Goal: Task Accomplishment & Management: Use online tool/utility

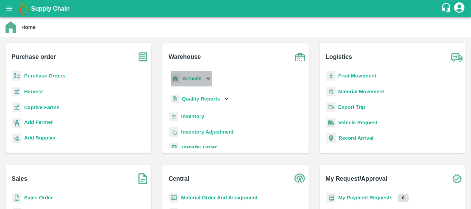
click at [197, 81] on b "Arrivals" at bounding box center [192, 79] width 19 height 6
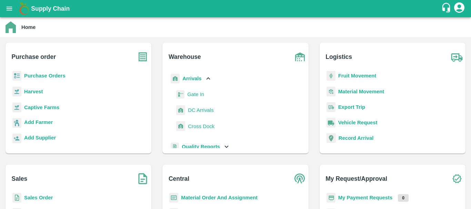
click at [196, 109] on span "DC Arrivals" at bounding box center [201, 111] width 26 height 8
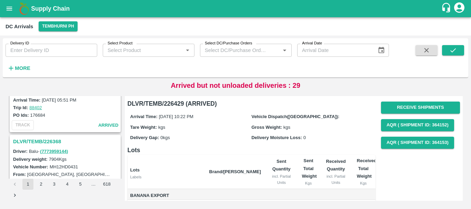
scroll to position [2174, 0]
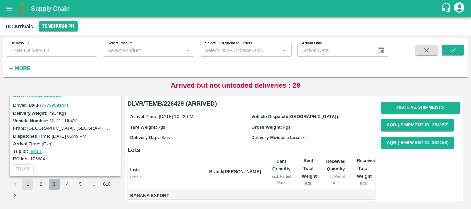
click at [50, 186] on button "3" at bounding box center [54, 184] width 11 height 11
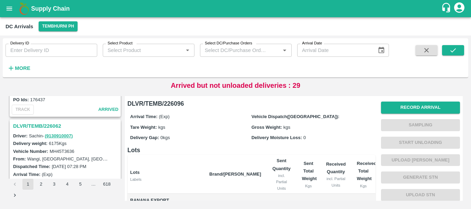
scroll to position [610, 0]
click at [47, 127] on h3 "DLVR/TEMB/226062" at bounding box center [66, 126] width 106 height 9
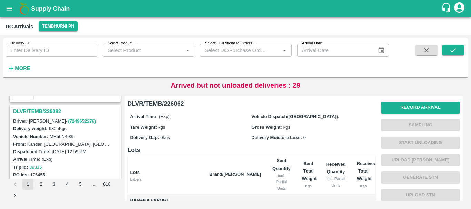
scroll to position [355, 0]
click at [51, 111] on h3 "DLVR/TEMB/226082" at bounding box center [66, 111] width 106 height 9
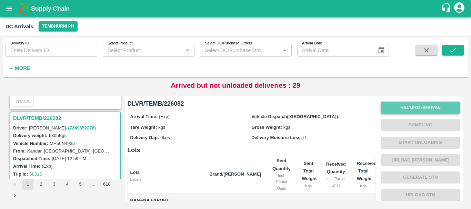
click at [395, 109] on button "Record Arrival" at bounding box center [420, 108] width 79 height 12
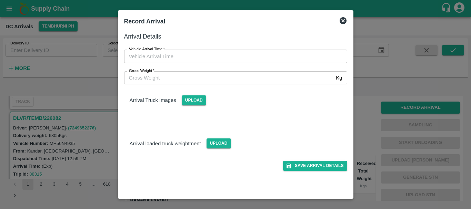
type input "DD/MM/YYYY hh:mm aa"
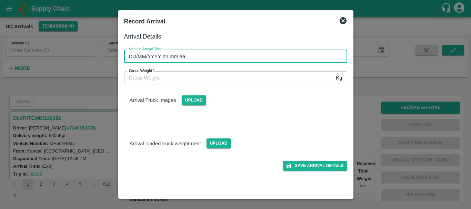
click at [270, 53] on input "DD/MM/YYYY hh:mm aa" at bounding box center [233, 56] width 218 height 13
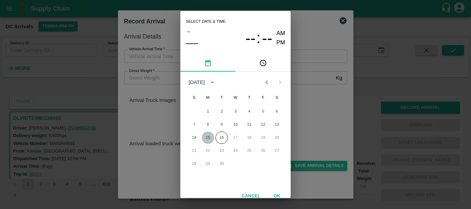
click at [207, 139] on button "15" at bounding box center [208, 138] width 12 height 12
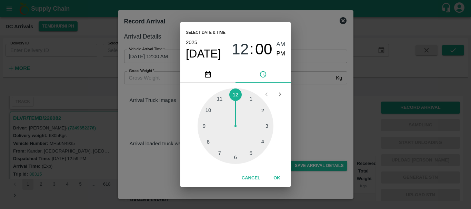
click at [210, 61] on div "Select date & time 2025 Sep 15 12 : 00 AM PM" at bounding box center [235, 44] width 110 height 44
click at [210, 56] on span "[DATE]" at bounding box center [203, 54] width 35 height 14
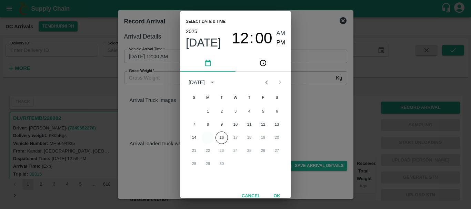
click at [212, 137] on button "15" at bounding box center [208, 138] width 12 height 12
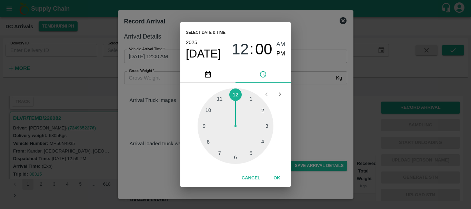
click at [210, 110] on div at bounding box center [236, 126] width 76 height 76
click at [248, 101] on div at bounding box center [236, 126] width 76 height 76
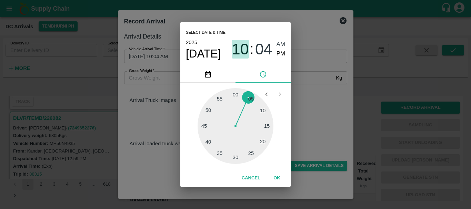
click at [245, 45] on span "10" at bounding box center [240, 49] width 17 height 18
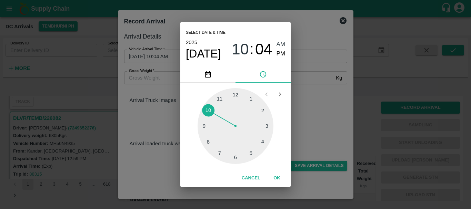
click at [217, 162] on div "1 2 3 4 5 6 7 8 9 10 11 12" at bounding box center [235, 126] width 99 height 76
click at [216, 157] on div at bounding box center [236, 126] width 76 height 76
click at [260, 123] on div at bounding box center [236, 126] width 76 height 76
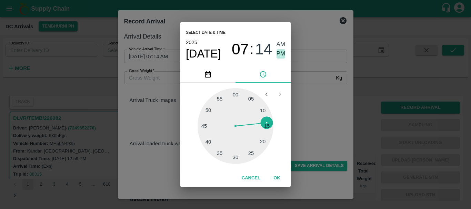
click at [279, 56] on span "PM" at bounding box center [281, 53] width 9 height 9
type input "15/09/2025 07:14 PM"
click at [301, 86] on div "Select date & time 2025 Sep 15 07 : 14 AM PM 05 10 15 20 25 30 35 40 45 50 55 0…" at bounding box center [235, 104] width 471 height 209
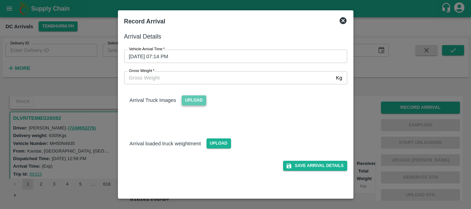
click at [201, 98] on span "Upload" at bounding box center [194, 101] width 24 height 10
click at [0, 0] on input "Upload" at bounding box center [0, 0] width 0 height 0
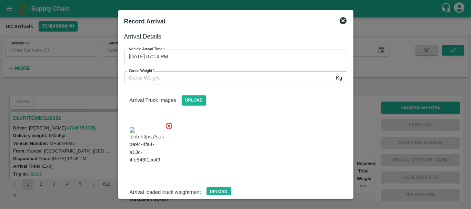
scroll to position [17, 0]
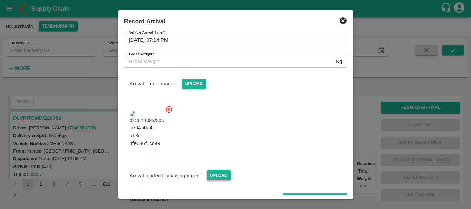
click at [221, 171] on span "Upload" at bounding box center [219, 176] width 24 height 10
click at [0, 0] on input "Upload" at bounding box center [0, 0] width 0 height 0
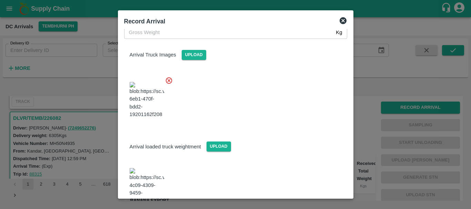
click at [151, 168] on img at bounding box center [147, 186] width 34 height 36
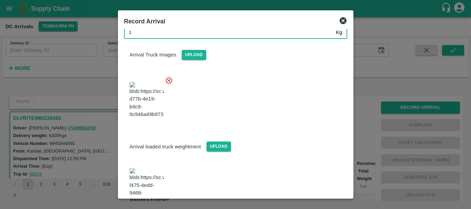
click at [160, 36] on input "1" at bounding box center [228, 32] width 209 height 13
type input "12385"
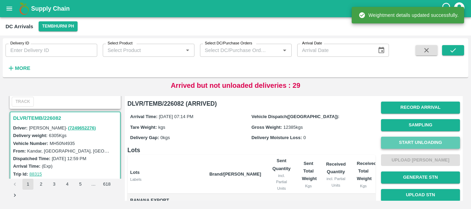
click at [386, 147] on button "Start Unloading" at bounding box center [420, 143] width 79 height 12
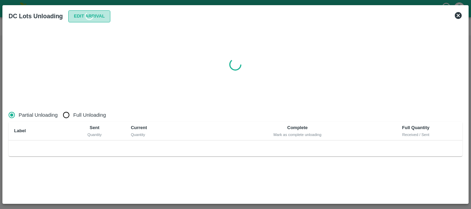
click at [75, 14] on button "Edit Arrival" at bounding box center [89, 16] width 42 height 12
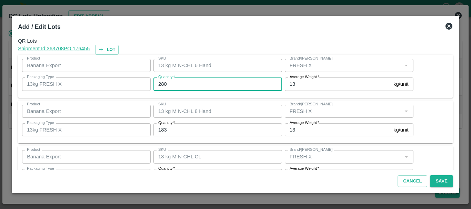
click at [192, 83] on input "280" at bounding box center [218, 84] width 129 height 13
type input "2"
type input "279"
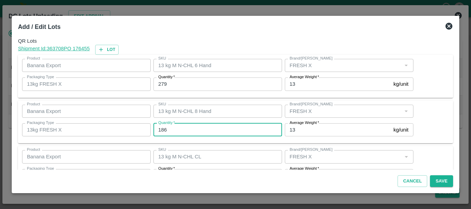
type input "186"
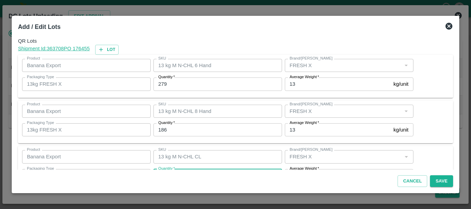
scroll to position [12, 0]
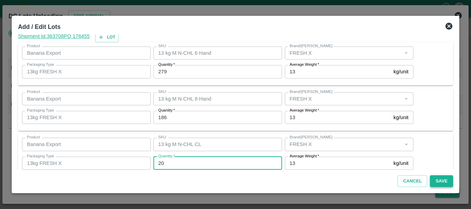
type input "20"
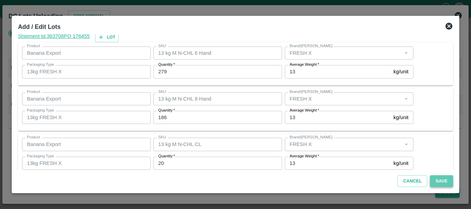
click at [438, 181] on button "Save" at bounding box center [441, 182] width 23 height 12
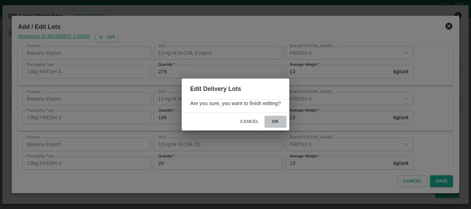
click at [276, 126] on button "ok" at bounding box center [276, 122] width 22 height 12
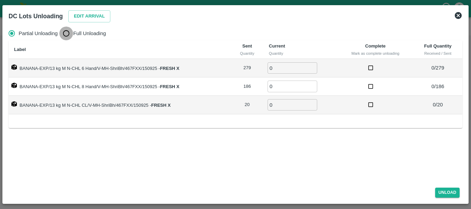
click at [66, 35] on input "Full Unloading" at bounding box center [66, 34] width 14 height 14
radio input "true"
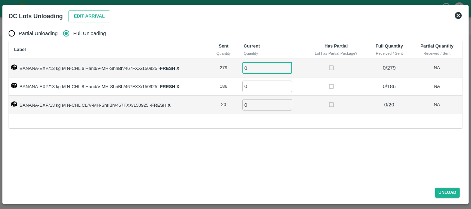
click at [255, 66] on input "0" at bounding box center [268, 67] width 50 height 11
type input "0279"
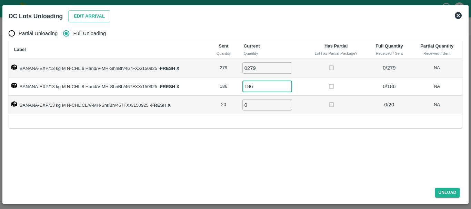
type input "186"
type input "20"
click at [456, 190] on button "Unload" at bounding box center [447, 193] width 25 height 10
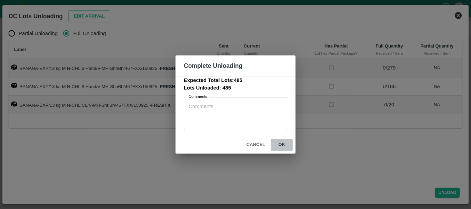
click at [289, 143] on button "ok" at bounding box center [282, 145] width 22 height 12
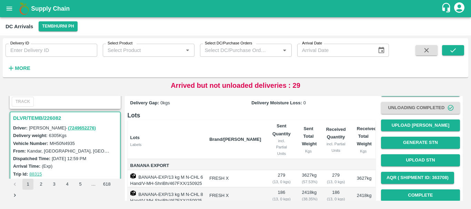
scroll to position [33, 0]
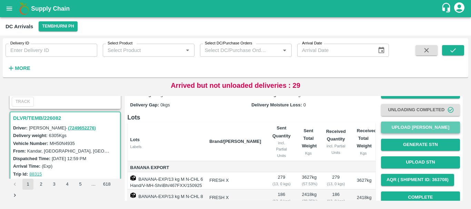
click at [410, 130] on button "Upload [PERSON_NAME]" at bounding box center [420, 128] width 79 height 12
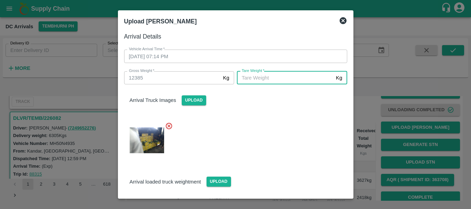
click at [295, 77] on input "[PERSON_NAME]   *" at bounding box center [285, 77] width 96 height 13
type input "5460"
click at [290, 142] on div at bounding box center [233, 139] width 229 height 44
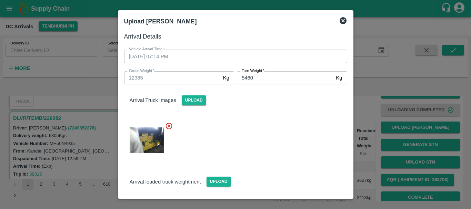
scroll to position [46, 0]
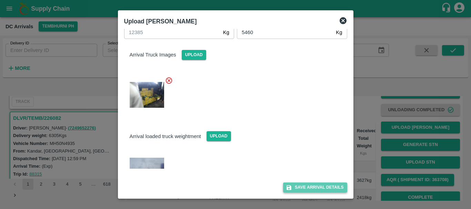
click at [301, 186] on button "Save Arrival Details" at bounding box center [315, 188] width 64 height 10
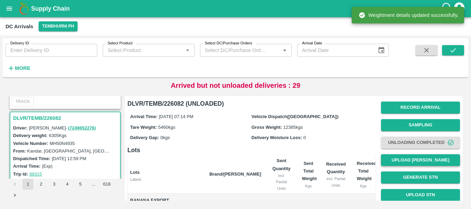
scroll to position [96, 0]
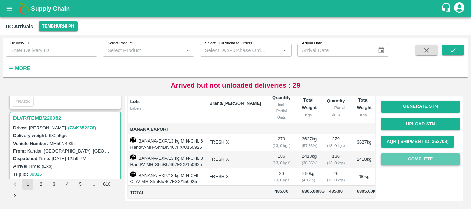
click at [427, 154] on button "Complete" at bounding box center [420, 160] width 79 height 12
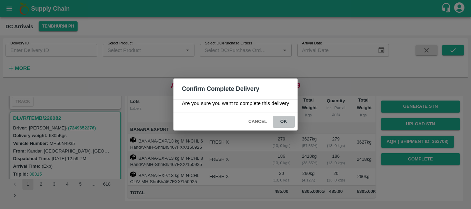
click at [285, 122] on button "ok" at bounding box center [284, 122] width 22 height 12
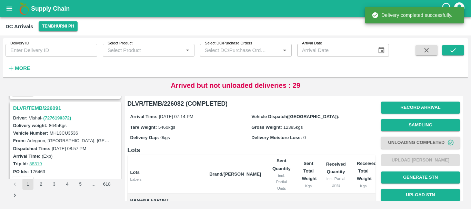
scroll to position [268, 0]
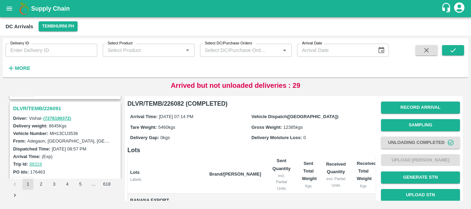
click at [47, 106] on h3 "DLVR/TEMB/226091" at bounding box center [66, 108] width 106 height 9
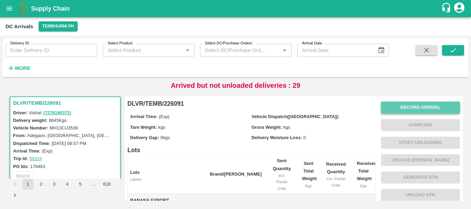
click at [400, 110] on button "Record Arrival" at bounding box center [420, 108] width 79 height 12
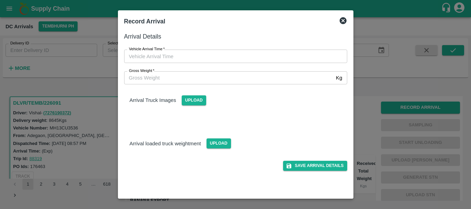
type input "DD/MM/YYYY hh:mm aa"
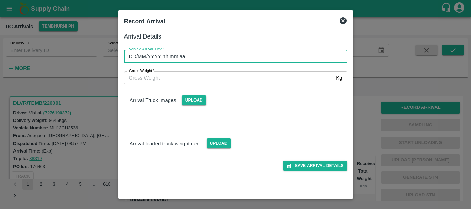
click at [267, 57] on input "DD/MM/YYYY hh:mm aa" at bounding box center [233, 56] width 218 height 13
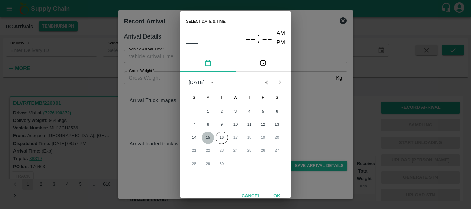
click at [209, 136] on button "15" at bounding box center [208, 138] width 12 height 12
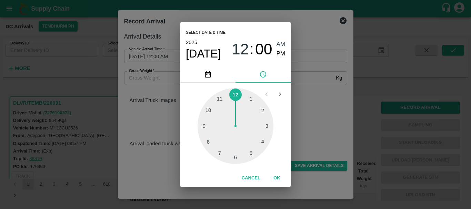
click at [233, 96] on div at bounding box center [236, 126] width 76 height 76
click at [262, 111] on div at bounding box center [236, 126] width 76 height 76
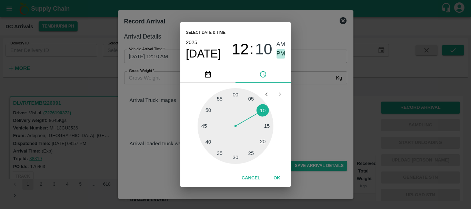
click at [282, 58] on span "PM" at bounding box center [281, 53] width 9 height 9
type input "15/09/2025 12:10 PM"
click at [310, 106] on div "Select date & time 2025 Sep 15 12 : 10 AM PM 05 10 15 20 25 30 35 40 45 50 55 0…" at bounding box center [235, 104] width 471 height 209
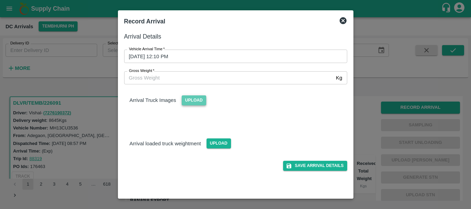
click at [201, 97] on span "Upload" at bounding box center [194, 101] width 24 height 10
click at [0, 0] on input "Upload" at bounding box center [0, 0] width 0 height 0
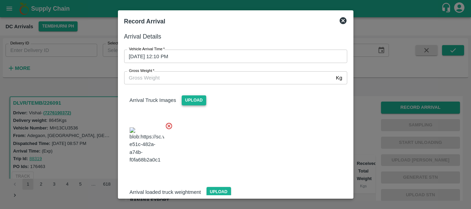
scroll to position [52, 0]
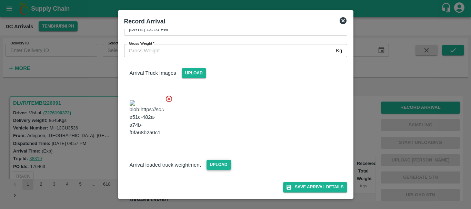
click at [217, 164] on span "Upload" at bounding box center [219, 165] width 24 height 10
click at [0, 0] on input "Upload" at bounding box center [0, 0] width 0 height 0
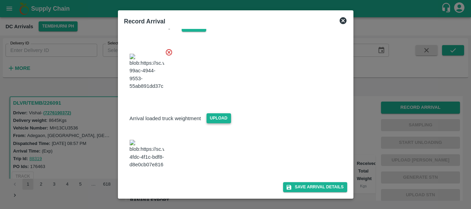
scroll to position [96, 0]
click at [152, 153] on img at bounding box center [147, 154] width 34 height 29
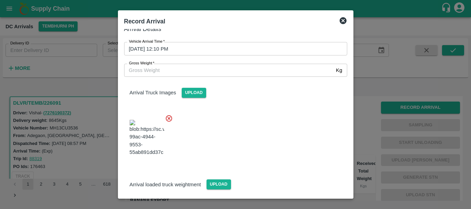
scroll to position [0, 0]
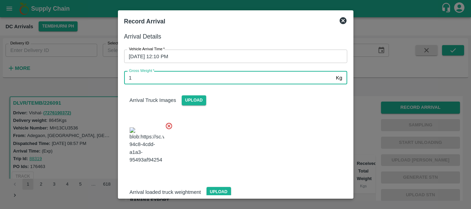
click at [181, 75] on input "1" at bounding box center [228, 77] width 209 height 13
type input "14410"
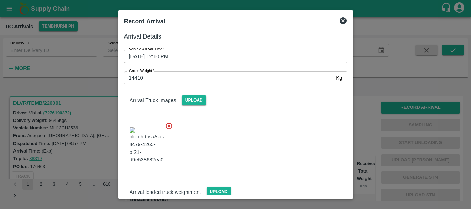
click at [236, 134] on div at bounding box center [233, 144] width 229 height 54
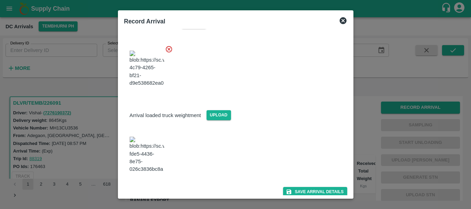
scroll to position [96, 0]
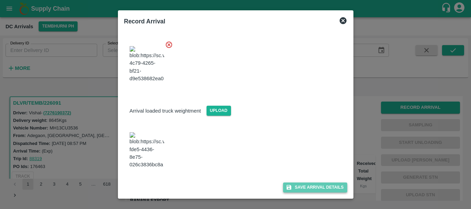
click at [298, 185] on button "Save Arrival Details" at bounding box center [315, 188] width 64 height 10
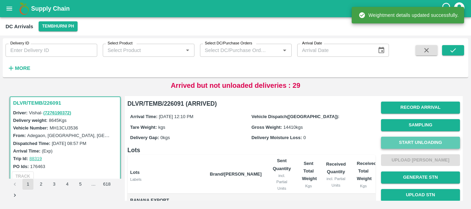
click at [389, 141] on button "Start Unloading" at bounding box center [420, 143] width 79 height 12
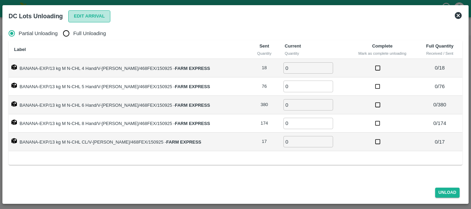
click at [106, 16] on button "Edit Arrival" at bounding box center [89, 16] width 42 height 12
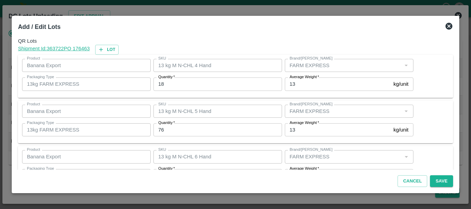
click at [198, 92] on div "Quantity   * 18 Quantity" at bounding box center [216, 84] width 131 height 19
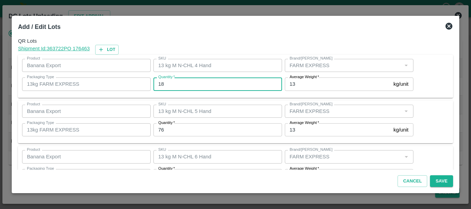
click at [185, 86] on input "18" at bounding box center [218, 84] width 129 height 13
type input "1"
type input "10"
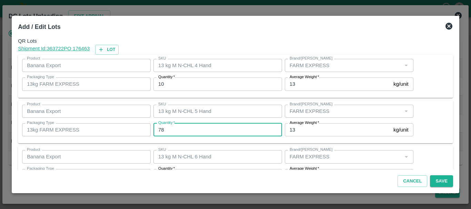
type input "78"
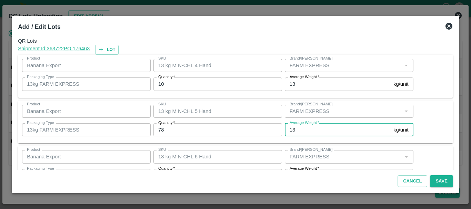
scroll to position [12, 0]
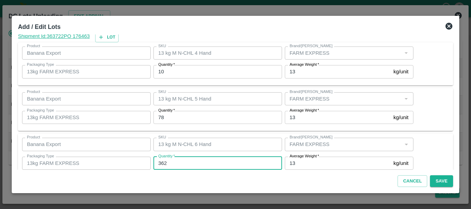
type input "362"
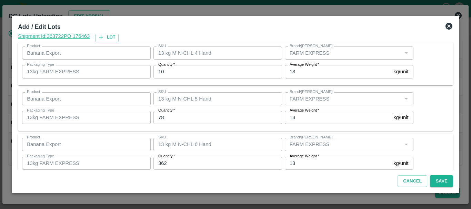
scroll to position [117, 0]
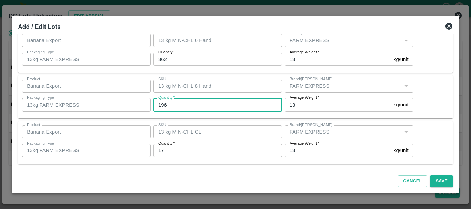
type input "196"
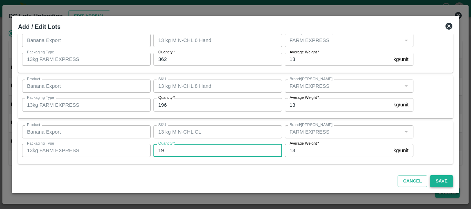
type input "19"
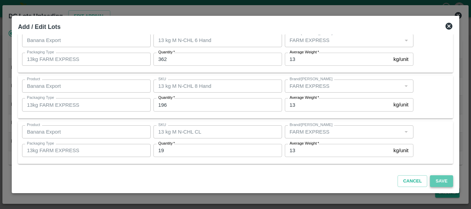
click at [432, 180] on button "Save" at bounding box center [441, 182] width 23 height 12
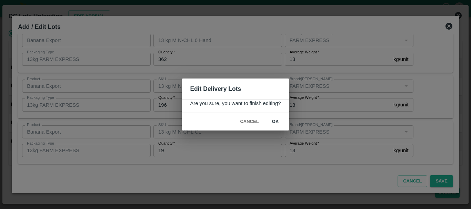
click at [270, 122] on button "ok" at bounding box center [276, 122] width 22 height 12
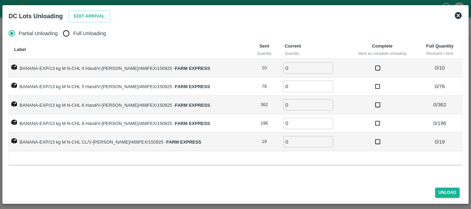
click at [102, 37] on span "Full Unloading" at bounding box center [89, 34] width 33 height 8
click at [73, 37] on input "Full Unloading" at bounding box center [66, 34] width 14 height 14
radio input "true"
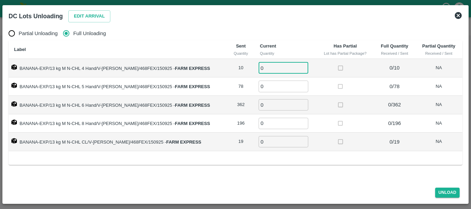
click at [264, 71] on input "0" at bounding box center [284, 67] width 50 height 11
type input "010"
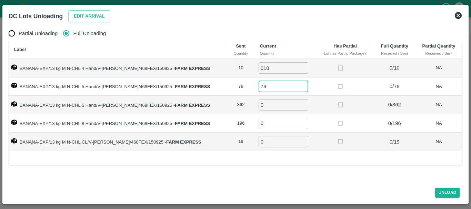
type input "78"
type input "362"
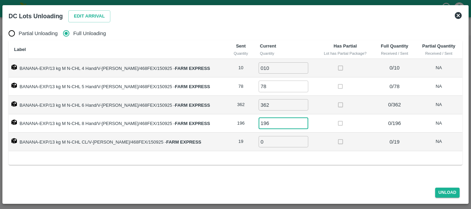
type input "196"
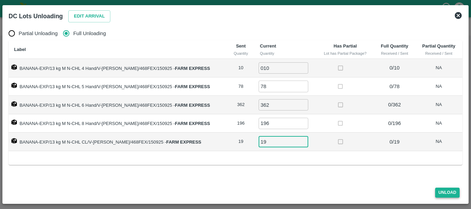
type input "19"
click at [446, 192] on button "Unload" at bounding box center [447, 193] width 25 height 10
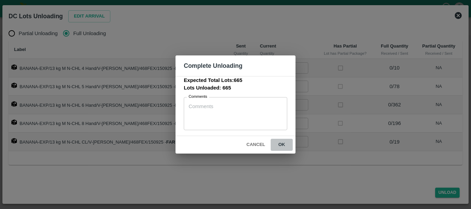
click at [277, 146] on button "ok" at bounding box center [282, 145] width 22 height 12
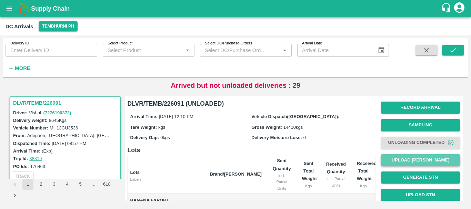
click at [381, 159] on button "Upload [PERSON_NAME]" at bounding box center [420, 161] width 79 height 12
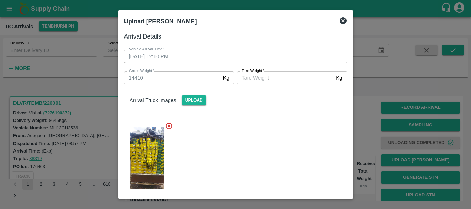
click at [286, 79] on input "[PERSON_NAME]   *" at bounding box center [285, 77] width 96 height 13
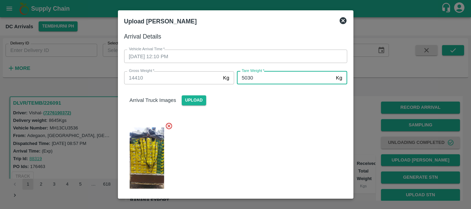
type input "5030"
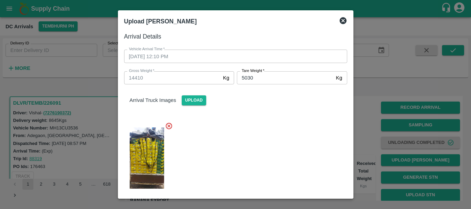
click at [266, 124] on div at bounding box center [233, 156] width 229 height 79
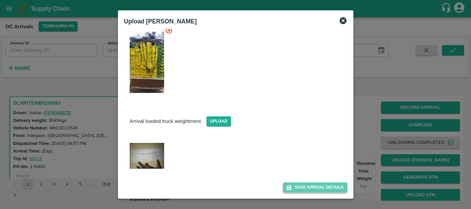
click at [295, 188] on button "Save Arrival Details" at bounding box center [315, 188] width 64 height 10
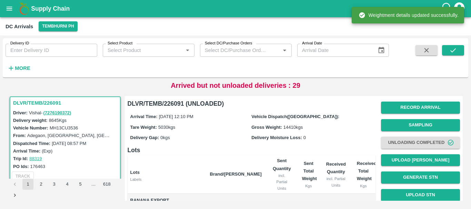
click at [295, 188] on th "Sent Quantity incl. Partial Units" at bounding box center [281, 174] width 29 height 39
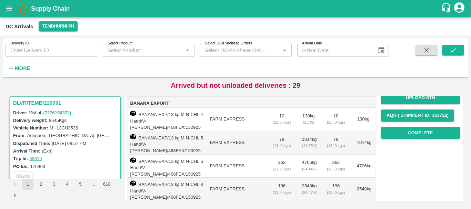
scroll to position [97, 0]
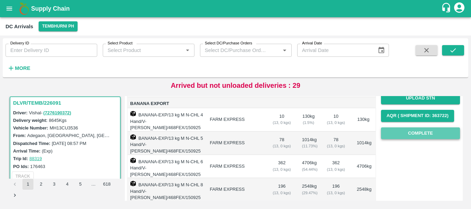
click at [420, 135] on button "Complete" at bounding box center [420, 134] width 79 height 12
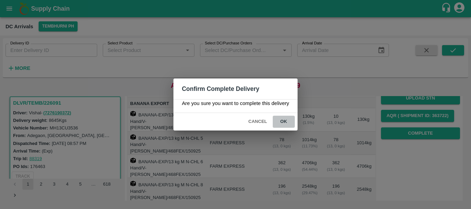
click at [287, 124] on button "ok" at bounding box center [284, 122] width 22 height 12
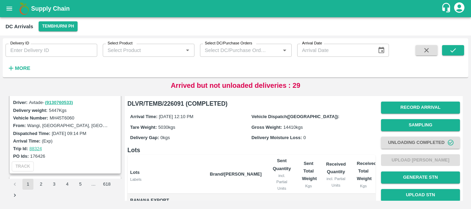
scroll to position [0, 0]
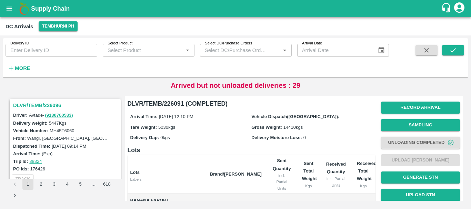
click at [48, 107] on h3 "DLVR/TEMB/226096" at bounding box center [66, 105] width 106 height 9
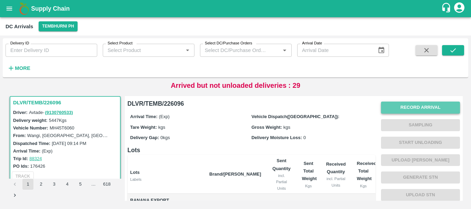
click at [401, 108] on button "Record Arrival" at bounding box center [420, 108] width 79 height 12
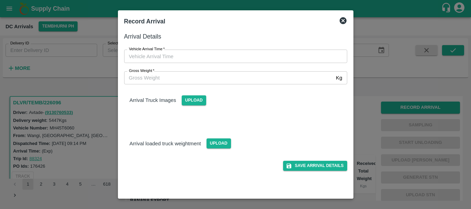
type input "DD/MM/YYYY hh:mm aa"
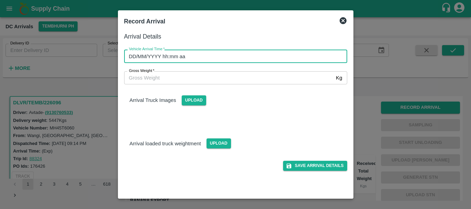
click at [283, 55] on input "DD/MM/YYYY hh:mm aa" at bounding box center [233, 56] width 218 height 13
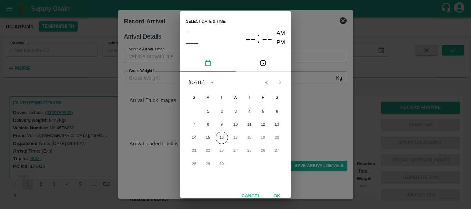
click at [206, 132] on div "14 15 16 17 18 19 20" at bounding box center [235, 138] width 110 height 12
click at [207, 136] on button "15" at bounding box center [208, 138] width 12 height 12
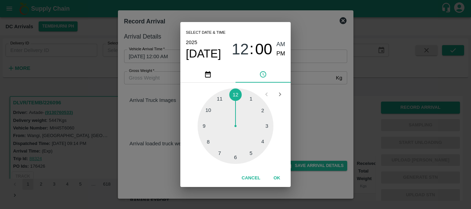
click at [251, 157] on div at bounding box center [236, 126] width 76 height 76
click at [237, 152] on div at bounding box center [236, 126] width 76 height 76
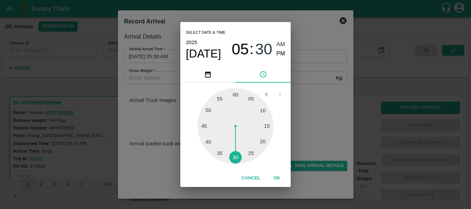
click at [285, 53] on span "PM" at bounding box center [281, 53] width 9 height 9
type input "15/09/2025 05:30 PM"
click at [306, 81] on div "Select date & time 2025 Sep 15 05 : 30 AM PM 05 10 15 20 25 30 35 40 45 50 55 0…" at bounding box center [235, 104] width 471 height 209
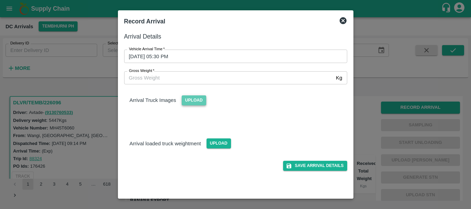
click at [197, 98] on span "Upload" at bounding box center [194, 101] width 24 height 10
click at [0, 0] on input "Upload" at bounding box center [0, 0] width 0 height 0
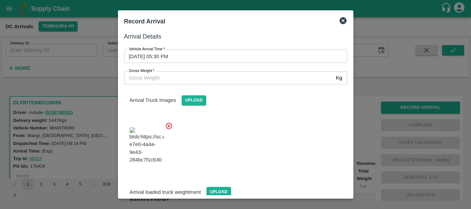
scroll to position [37, 0]
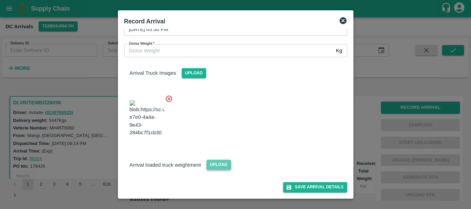
click at [217, 169] on span "Upload" at bounding box center [219, 165] width 24 height 10
click at [0, 0] on input "Upload" at bounding box center [0, 0] width 0 height 0
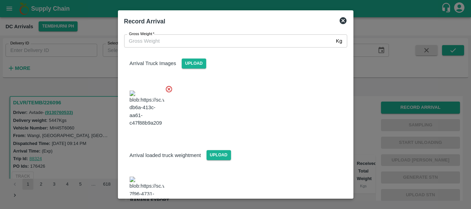
scroll to position [71, 0]
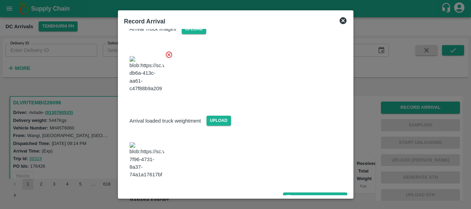
click at [147, 165] on img at bounding box center [147, 160] width 34 height 36
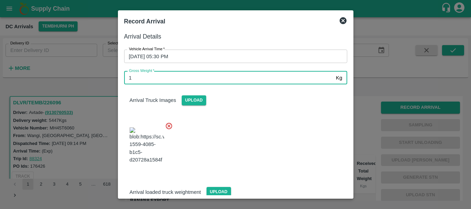
click at [190, 78] on input "1" at bounding box center [228, 77] width 209 height 13
type input "10975"
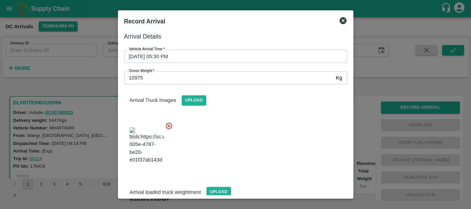
click at [254, 125] on div at bounding box center [233, 144] width 229 height 54
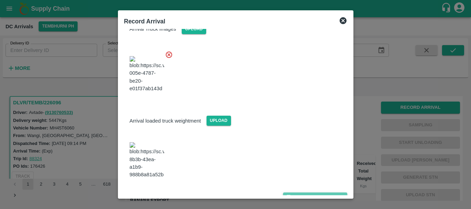
click at [297, 193] on button "Save Arrival Details" at bounding box center [315, 198] width 64 height 10
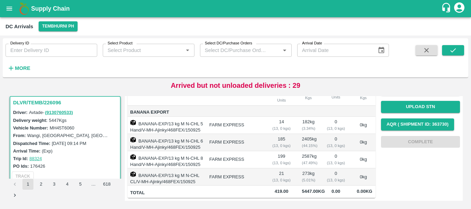
scroll to position [0, 0]
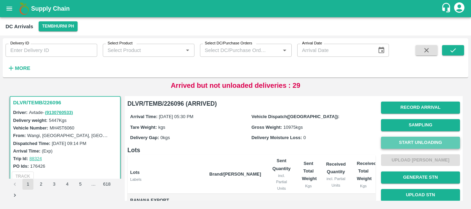
click at [415, 142] on button "Start Unloading" at bounding box center [420, 143] width 79 height 12
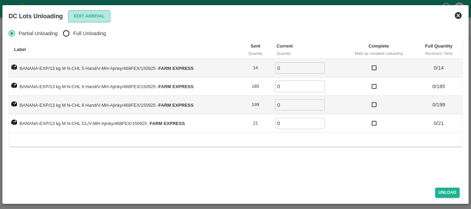
click at [83, 18] on button "Edit Arrival" at bounding box center [89, 16] width 42 height 12
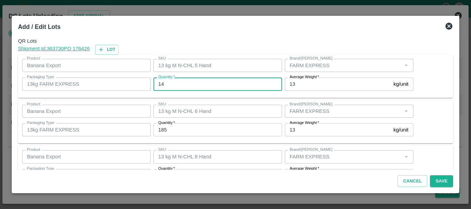
click at [177, 85] on input "14" at bounding box center [218, 84] width 129 height 13
type input "1"
type input "12"
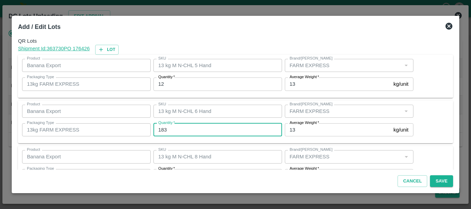
type input "183"
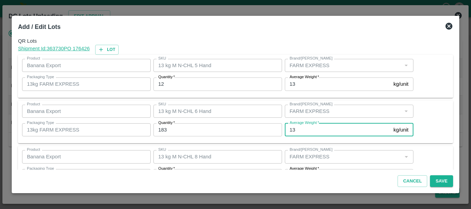
scroll to position [12, 0]
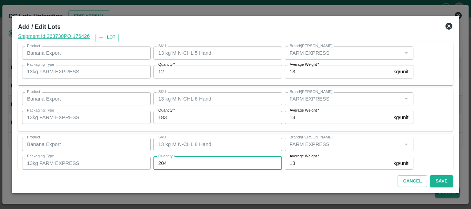
type input "204"
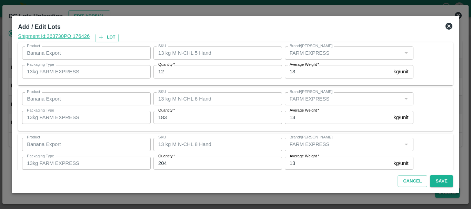
scroll to position [71, 0]
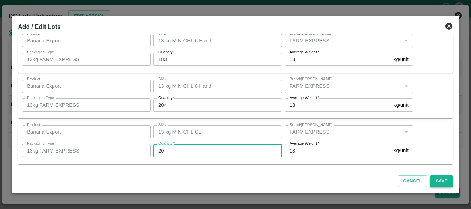
type input "20"
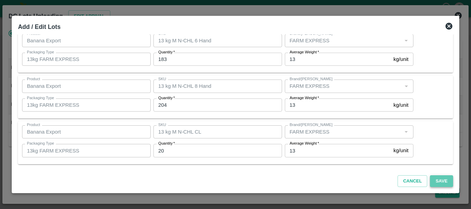
click at [430, 183] on button "Save" at bounding box center [441, 182] width 23 height 12
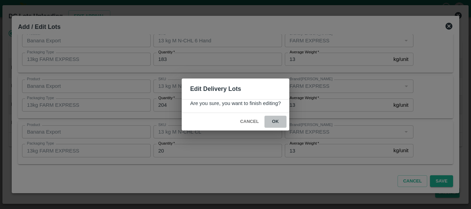
click at [269, 121] on button "ok" at bounding box center [276, 122] width 22 height 12
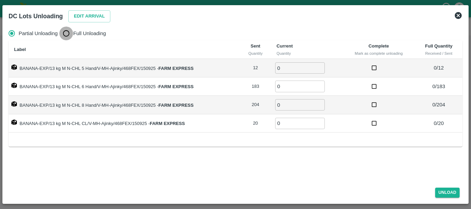
click at [65, 36] on input "Full Unloading" at bounding box center [66, 34] width 14 height 14
radio input "true"
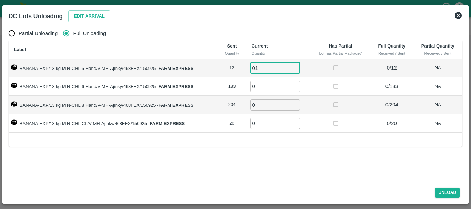
click at [284, 65] on input "01" at bounding box center [275, 67] width 50 height 11
type input "012"
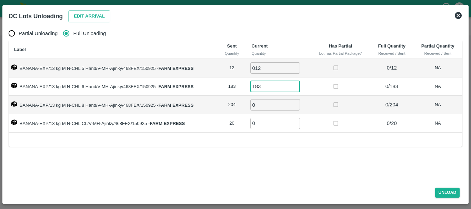
type input "183"
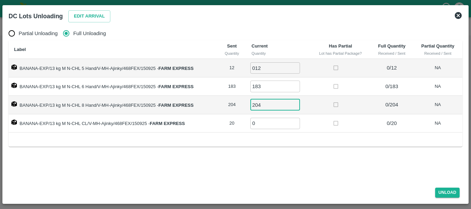
type input "204"
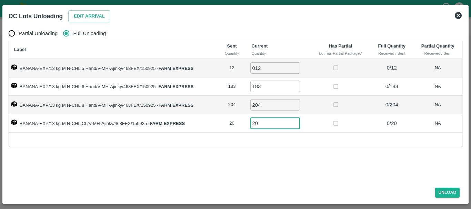
type input "20"
click at [449, 188] on button "Unload" at bounding box center [447, 193] width 25 height 10
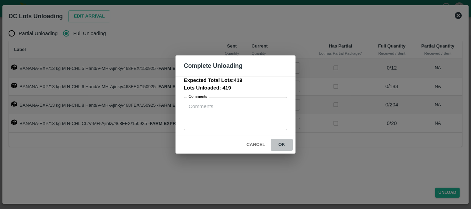
click at [286, 146] on button "ok" at bounding box center [282, 145] width 22 height 12
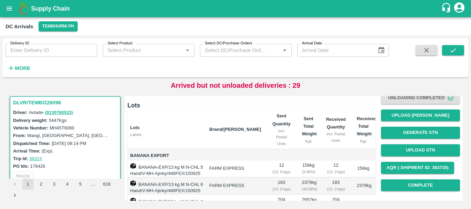
scroll to position [42, 0]
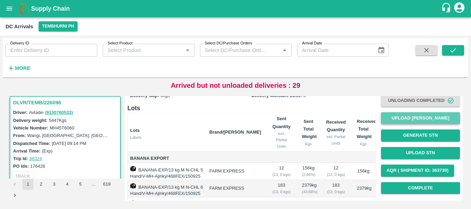
click at [404, 117] on button "Upload [PERSON_NAME]" at bounding box center [420, 118] width 79 height 12
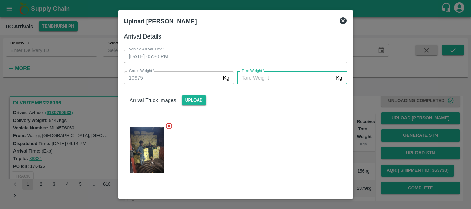
click at [282, 81] on input "[PERSON_NAME]   *" at bounding box center [285, 77] width 96 height 13
type input "5000"
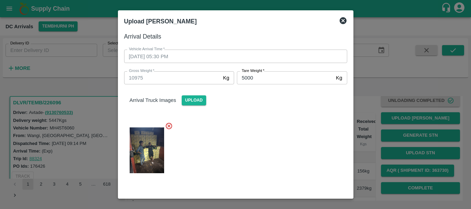
click at [275, 129] on div at bounding box center [233, 149] width 229 height 64
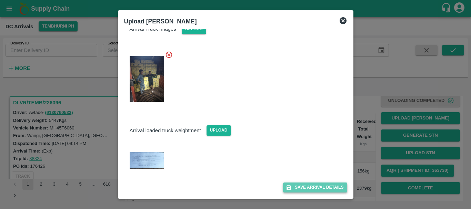
click at [306, 184] on button "Save Arrival Details" at bounding box center [315, 188] width 64 height 10
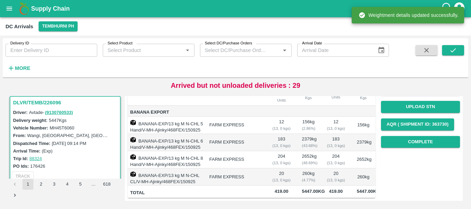
scroll to position [0, 0]
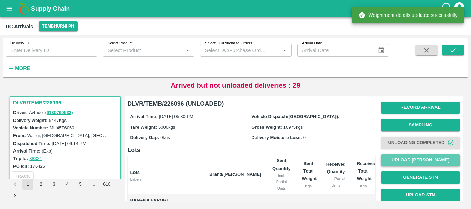
click at [400, 160] on button "Upload [PERSON_NAME]" at bounding box center [420, 161] width 79 height 12
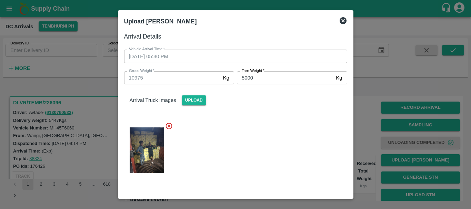
click at [387, 151] on div at bounding box center [235, 104] width 471 height 209
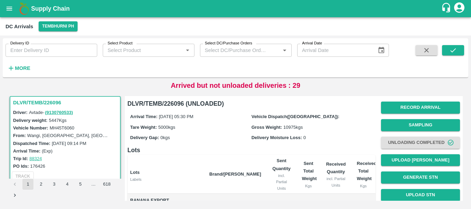
scroll to position [119, 0]
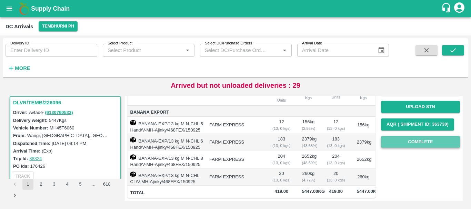
click at [407, 136] on button "Complete" at bounding box center [420, 142] width 79 height 12
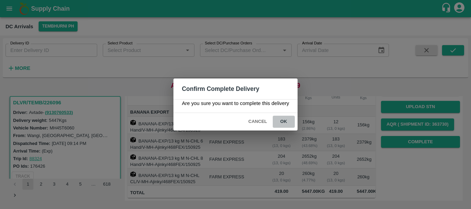
click at [286, 121] on button "ok" at bounding box center [284, 122] width 22 height 12
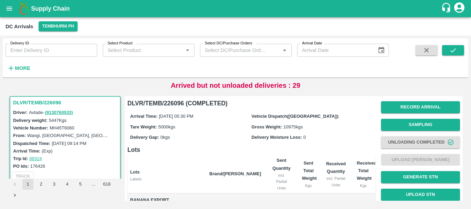
scroll to position [0, 0]
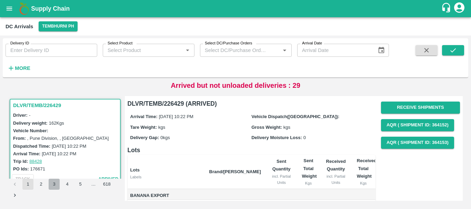
click at [52, 185] on button "3" at bounding box center [54, 184] width 11 height 11
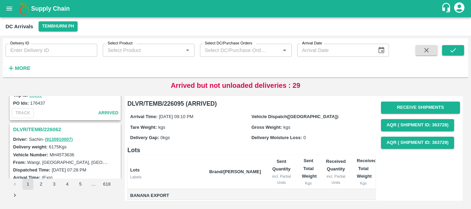
scroll to position [337, 0]
click at [50, 129] on h3 "DLVR/TEMB/226062" at bounding box center [66, 129] width 106 height 9
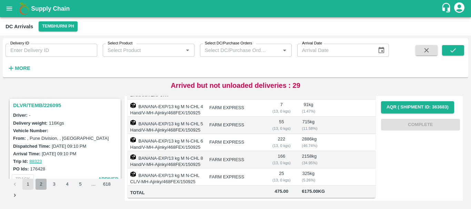
click at [43, 185] on button "2" at bounding box center [41, 184] width 11 height 11
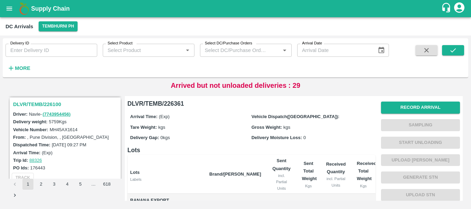
scroll to position [2075, 0]
click at [54, 107] on h3 "DLVR/TEMB/226100" at bounding box center [66, 104] width 106 height 9
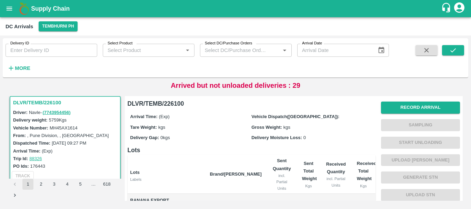
click at [413, 101] on div "Record Arrival Sampling Start Unloading Upload Tare Weight Generate STN Upload …" at bounding box center [420, 169] width 79 height 140
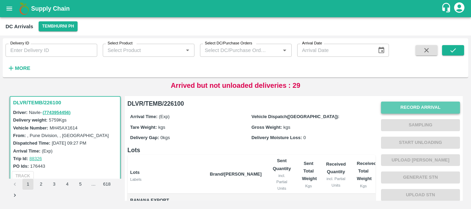
click at [414, 103] on button "Record Arrival" at bounding box center [420, 108] width 79 height 12
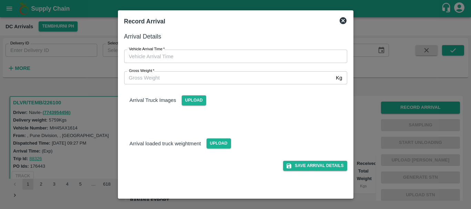
type input "DD/MM/YYYY hh:mm aa"
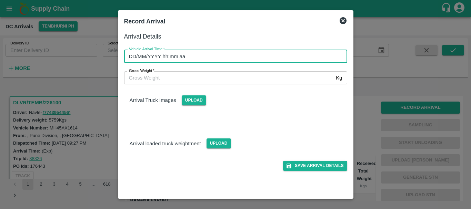
click at [315, 57] on input "DD/MM/YYYY hh:mm aa" at bounding box center [233, 56] width 218 height 13
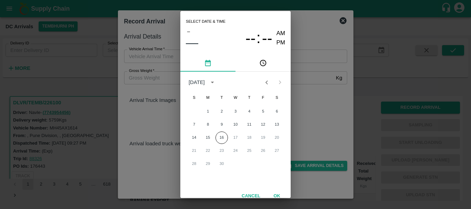
click at [213, 134] on div "14 15 16 17 18 19 20" at bounding box center [235, 138] width 110 height 12
click at [210, 136] on button "15" at bounding box center [208, 138] width 12 height 12
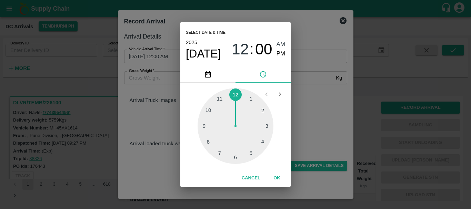
click at [253, 95] on div at bounding box center [236, 126] width 76 height 76
click at [213, 110] on div at bounding box center [236, 126] width 76 height 76
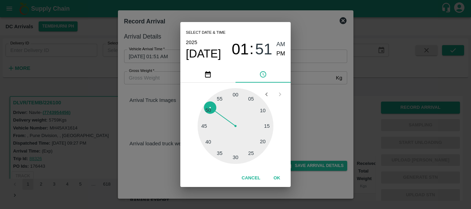
click at [277, 55] on span "PM" at bounding box center [281, 53] width 9 height 9
type input "[DATE] 01:51 PM"
click at [305, 79] on div "Select date & time [DATE] 01 : 51 AM PM 05 10 15 20 25 30 35 40 45 50 55 00 Can…" at bounding box center [235, 104] width 471 height 209
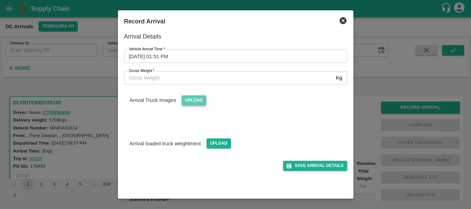
click at [190, 102] on span "Upload" at bounding box center [194, 101] width 24 height 10
click at [0, 0] on input "Upload" at bounding box center [0, 0] width 0 height 0
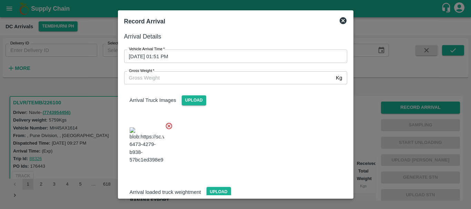
scroll to position [17, 0]
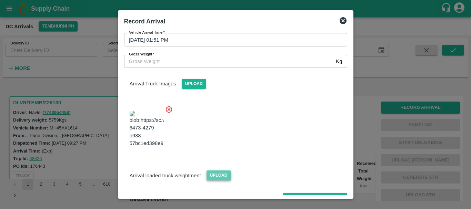
click at [217, 171] on span "Upload" at bounding box center [219, 176] width 24 height 10
click at [0, 0] on input "Upload" at bounding box center [0, 0] width 0 height 0
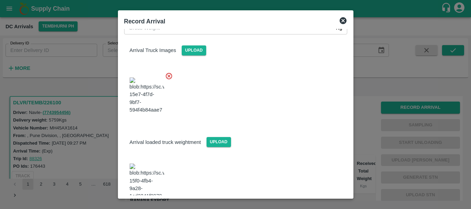
click at [149, 164] on img at bounding box center [147, 182] width 34 height 36
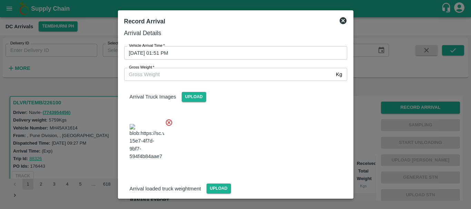
scroll to position [0, 0]
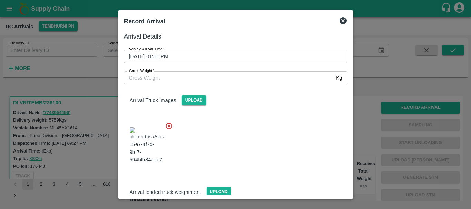
click at [163, 80] on input "Gross Weight   *" at bounding box center [228, 77] width 209 height 13
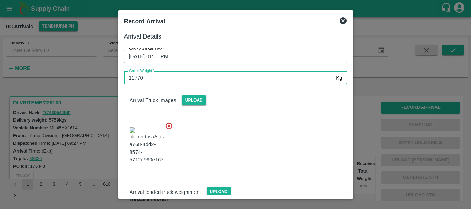
type input "11770"
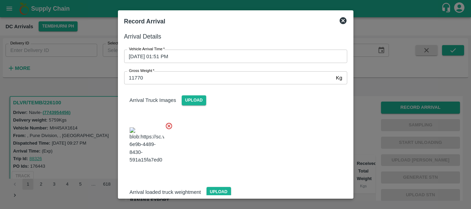
click at [260, 156] on div at bounding box center [233, 144] width 229 height 54
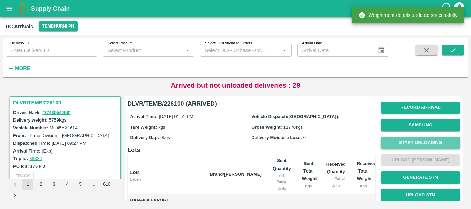
click at [401, 138] on button "Start Unloading" at bounding box center [420, 143] width 79 height 12
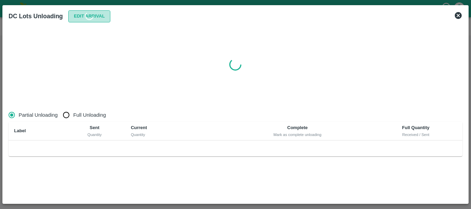
click at [100, 20] on button "Edit Arrival" at bounding box center [89, 16] width 42 height 12
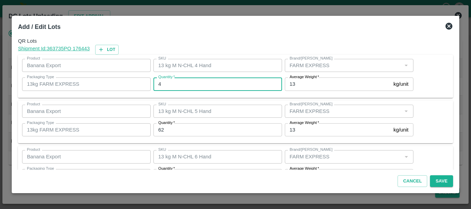
click at [195, 88] on input "4" at bounding box center [218, 84] width 129 height 13
type input "0"
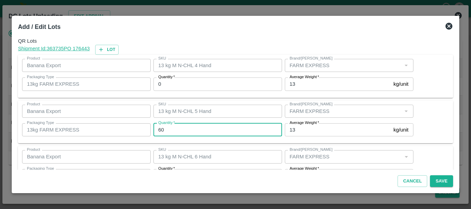
type input "60"
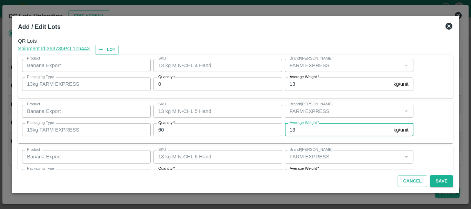
scroll to position [12, 0]
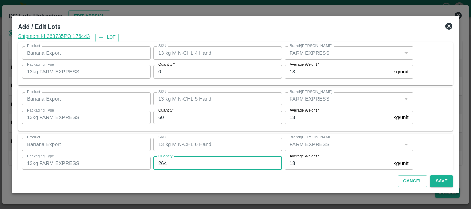
type input "264"
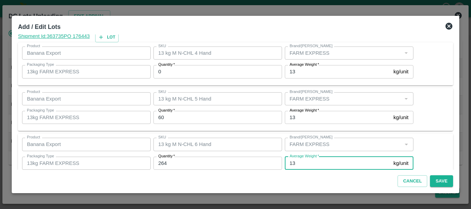
scroll to position [117, 0]
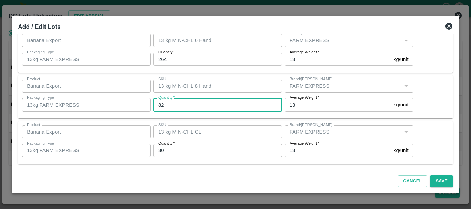
type input "82"
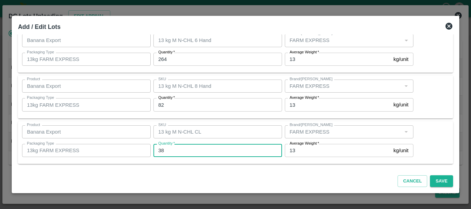
type input "38"
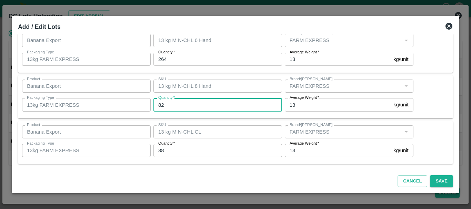
click at [168, 104] on input "82" at bounding box center [218, 104] width 129 height 13
type input "81"
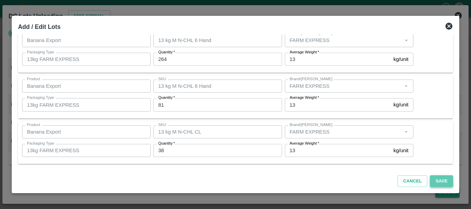
click at [437, 186] on button "Save" at bounding box center [441, 182] width 23 height 12
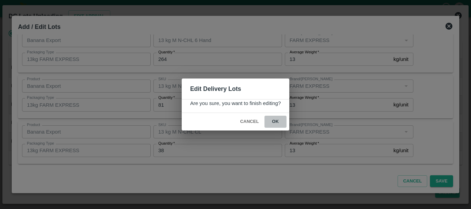
click at [285, 122] on button "ok" at bounding box center [276, 122] width 22 height 12
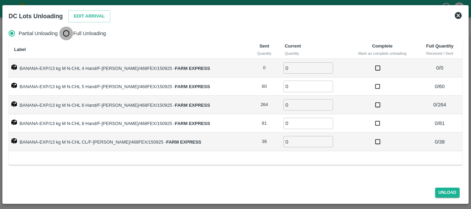
click at [72, 37] on input "Full Unloading" at bounding box center [66, 34] width 14 height 14
radio input "true"
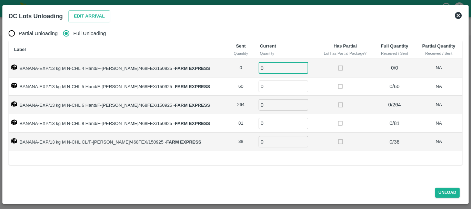
click at [273, 66] on input "0" at bounding box center [284, 67] width 50 height 11
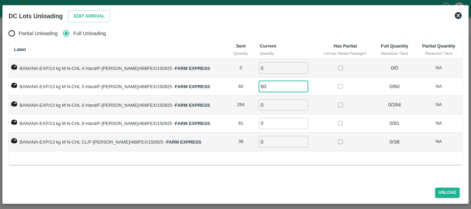
type input "60"
type input "264"
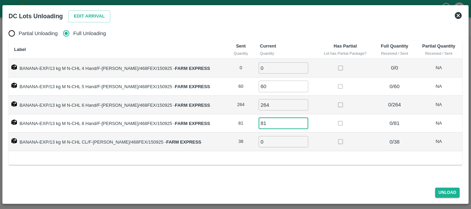
type input "81"
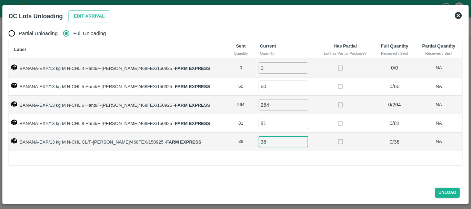
type input "38"
drag, startPoint x: 433, startPoint y: 193, endPoint x: 442, endPoint y: 193, distance: 8.3
click at [442, 193] on span "Unload" at bounding box center [448, 193] width 30 height 10
click at [442, 193] on button "Unload" at bounding box center [447, 193] width 25 height 10
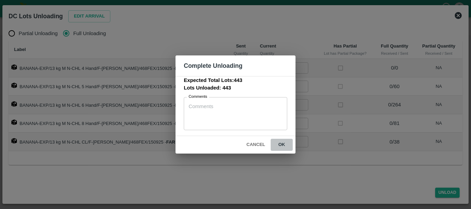
click at [289, 146] on button "ok" at bounding box center [282, 145] width 22 height 12
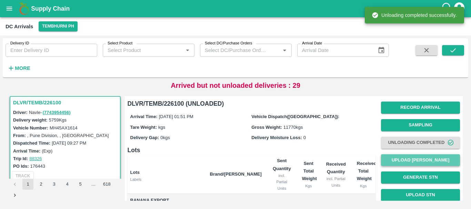
click at [397, 156] on button "Upload [PERSON_NAME]" at bounding box center [420, 161] width 79 height 12
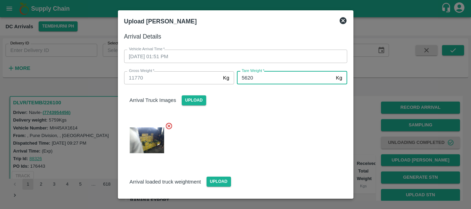
type input "5620"
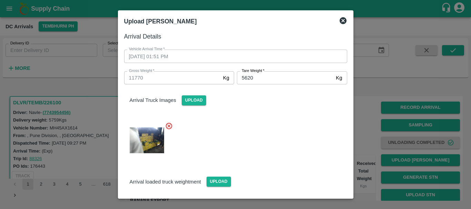
click at [269, 141] on div at bounding box center [233, 139] width 229 height 44
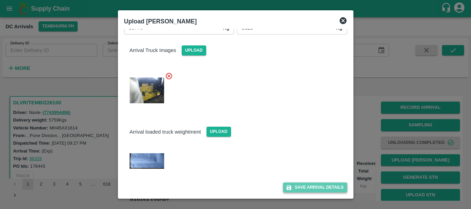
click at [308, 183] on button "Save Arrival Details" at bounding box center [315, 188] width 64 height 10
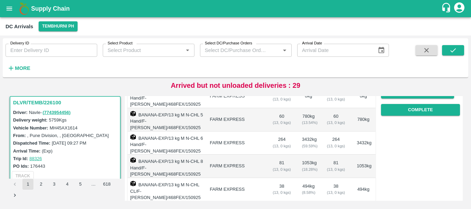
scroll to position [120, 0]
click at [401, 115] on button "Complete" at bounding box center [420, 111] width 79 height 12
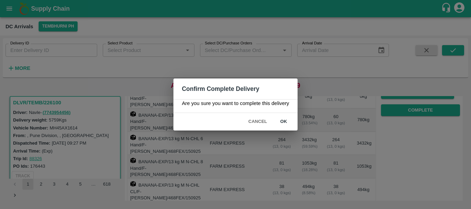
click at [285, 125] on button "ok" at bounding box center [284, 122] width 22 height 12
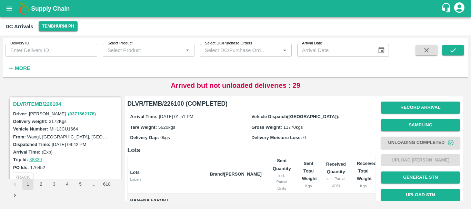
scroll to position [1985, 0]
click at [43, 107] on h3 "DLVR/TEMB/226104" at bounding box center [66, 104] width 106 height 9
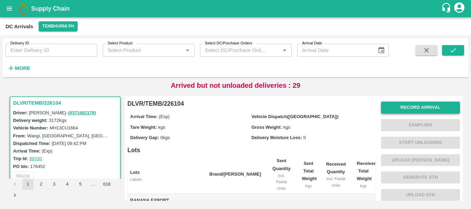
click at [401, 103] on button "Record Arrival" at bounding box center [420, 108] width 79 height 12
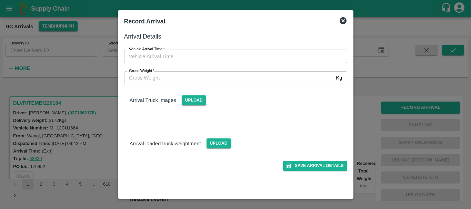
type input "DD/MM/YYYY hh:mm aa"
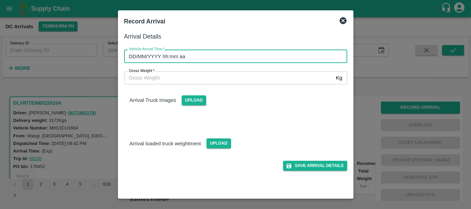
click at [279, 54] on input "DD/MM/YYYY hh:mm aa" at bounding box center [233, 56] width 218 height 13
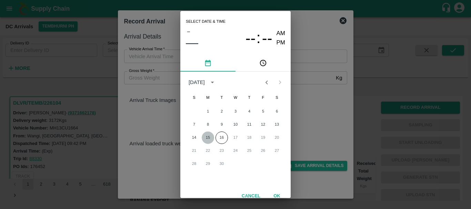
click at [210, 134] on button "15" at bounding box center [208, 138] width 12 height 12
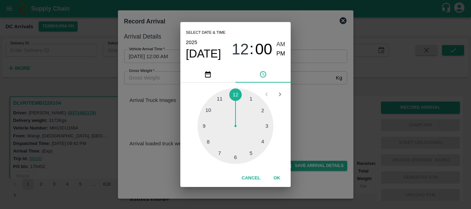
click at [207, 115] on div at bounding box center [236, 126] width 76 height 76
click at [264, 137] on div at bounding box center [236, 126] width 76 height 76
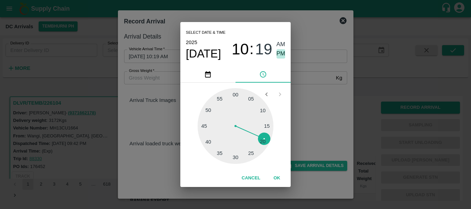
click at [279, 58] on span "PM" at bounding box center [281, 53] width 9 height 9
type input "[DATE] 10:19 PM"
click at [307, 110] on div "Select date & time [DATE] 10 : 19 AM PM 05 10 15 20 25 30 35 40 45 50 55 00 Can…" at bounding box center [235, 104] width 471 height 209
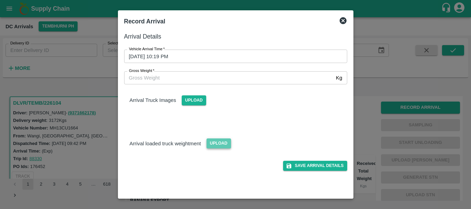
click at [220, 144] on span "Upload" at bounding box center [219, 144] width 24 height 10
click at [0, 0] on input "Upload" at bounding box center [0, 0] width 0 height 0
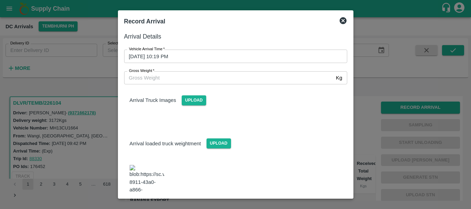
scroll to position [12, 0]
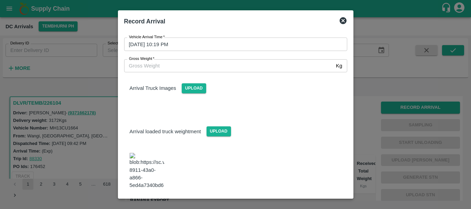
click at [145, 159] on img at bounding box center [147, 171] width 34 height 36
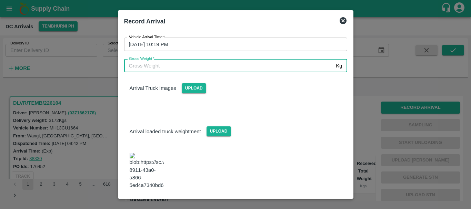
click at [155, 68] on input "Gross Weight   *" at bounding box center [228, 65] width 209 height 13
type input "8630"
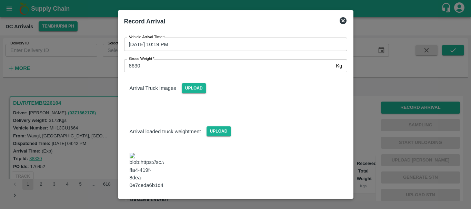
click at [312, 203] on button "Save Arrival Details" at bounding box center [315, 208] width 64 height 10
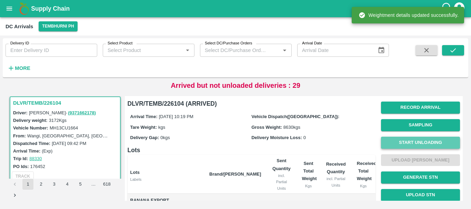
click at [409, 142] on button "Start Unloading" at bounding box center [420, 143] width 79 height 12
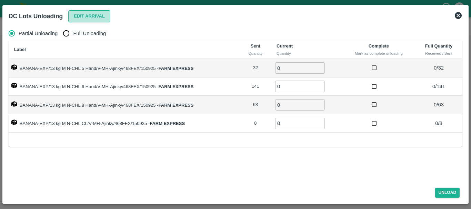
click at [96, 17] on button "Edit Arrival" at bounding box center [89, 16] width 42 height 12
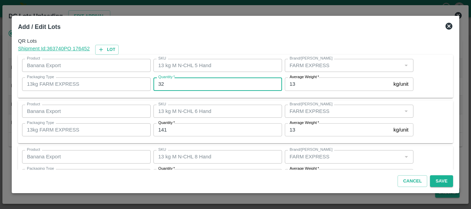
click at [199, 83] on input "32" at bounding box center [218, 84] width 129 height 13
type input "3"
type input "36"
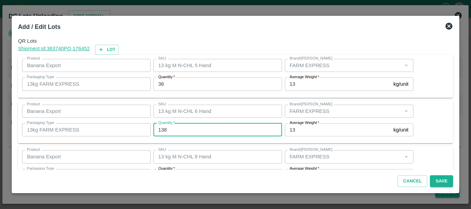
type input "138"
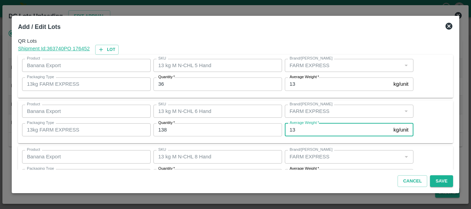
scroll to position [12, 0]
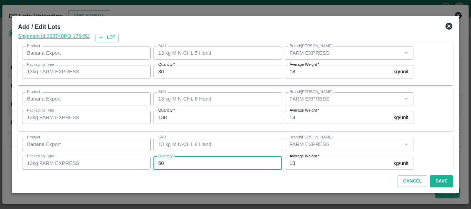
type input "60"
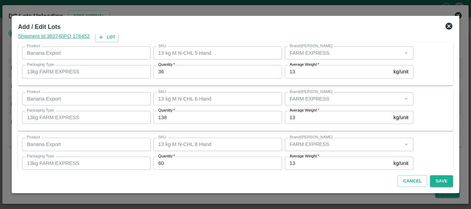
scroll to position [71, 0]
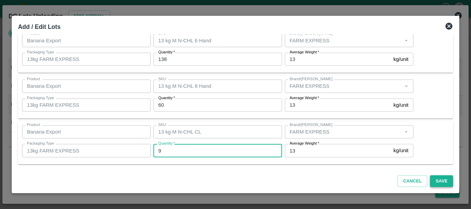
type input "9"
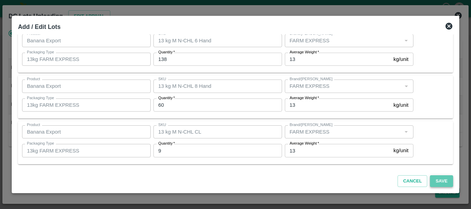
click at [434, 182] on button "Save" at bounding box center [441, 182] width 23 height 12
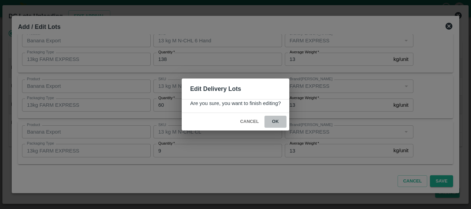
click at [277, 125] on button "ok" at bounding box center [276, 122] width 22 height 12
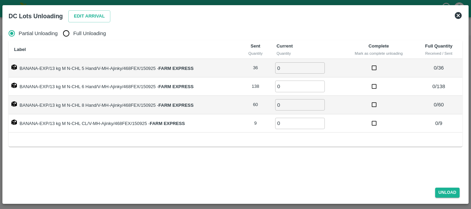
click at [86, 40] on label "Full Unloading" at bounding box center [82, 34] width 47 height 14
click at [73, 40] on input "Full Unloading" at bounding box center [66, 34] width 14 height 14
radio input "true"
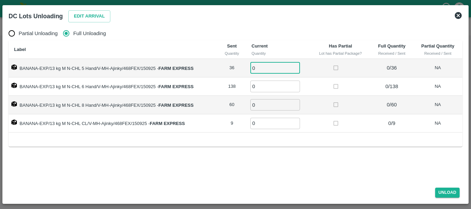
click at [263, 66] on input "0" at bounding box center [275, 67] width 50 height 11
type input "036"
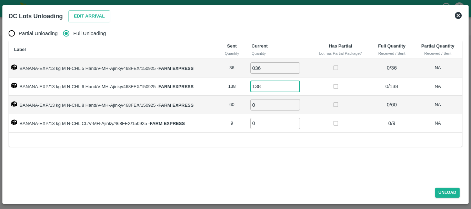
type input "138"
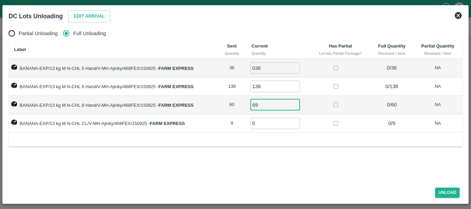
type input "69"
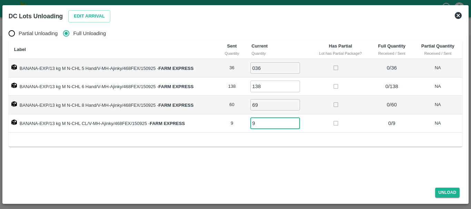
type input "9"
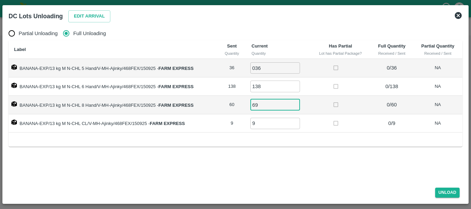
click at [269, 108] on input "69" at bounding box center [275, 104] width 50 height 11
type input "60"
click at [441, 190] on button "Unload" at bounding box center [447, 193] width 25 height 10
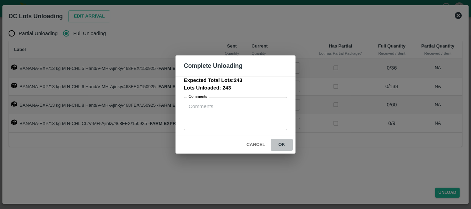
click at [283, 145] on button "ok" at bounding box center [282, 145] width 22 height 12
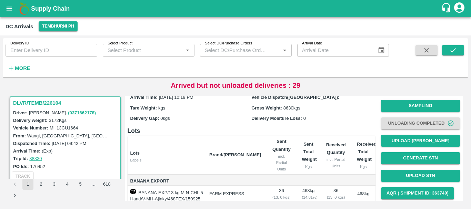
scroll to position [0, 0]
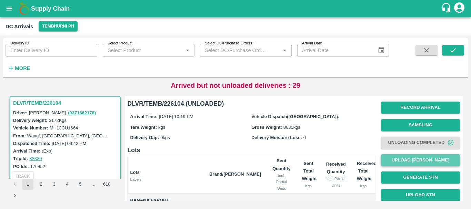
click at [397, 160] on button "Upload [PERSON_NAME]" at bounding box center [420, 161] width 79 height 12
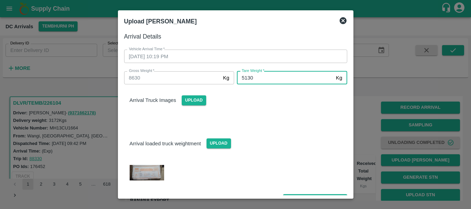
type input "5130"
click at [269, 127] on div "Arrival loaded truck weightment Upload" at bounding box center [233, 155] width 229 height 66
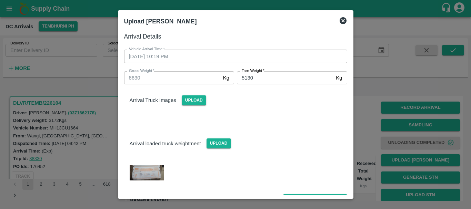
scroll to position [12, 0]
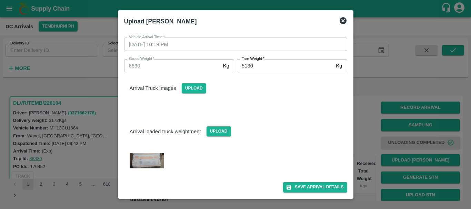
click at [299, 182] on div "Save Arrival Details" at bounding box center [233, 185] width 229 height 16
click at [299, 183] on button "Save Arrival Details" at bounding box center [315, 188] width 64 height 10
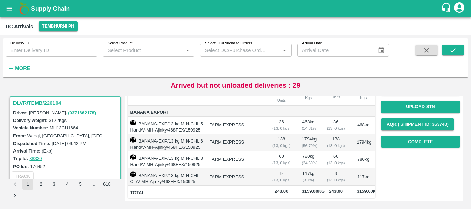
scroll to position [99, 0]
click at [413, 136] on button "Complete" at bounding box center [420, 142] width 79 height 12
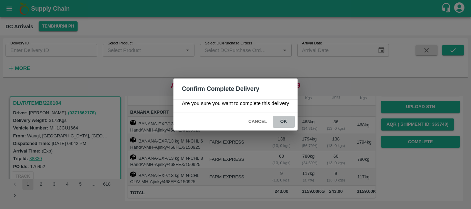
click at [287, 119] on button "ok" at bounding box center [284, 122] width 22 height 12
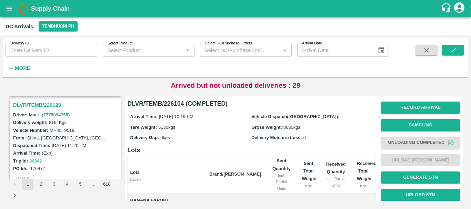
scroll to position [1804, 0]
click at [49, 107] on h3 "DLVR/TEMB/226120" at bounding box center [66, 105] width 106 height 9
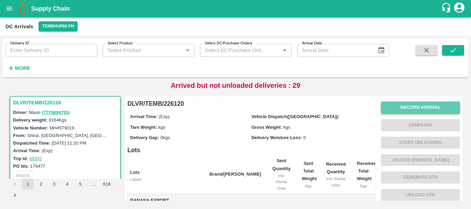
click at [391, 110] on button "Record Arrival" at bounding box center [420, 108] width 79 height 12
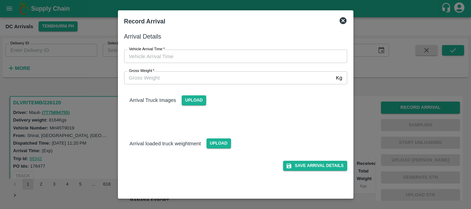
type input "DD/MM/YYYY hh:mm aa"
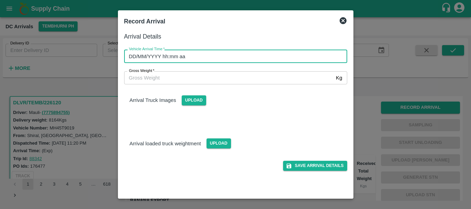
click at [285, 58] on input "DD/MM/YYYY hh:mm aa" at bounding box center [233, 56] width 218 height 13
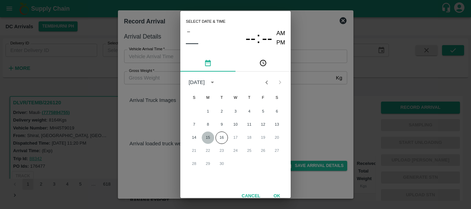
click at [207, 138] on button "15" at bounding box center [208, 138] width 12 height 12
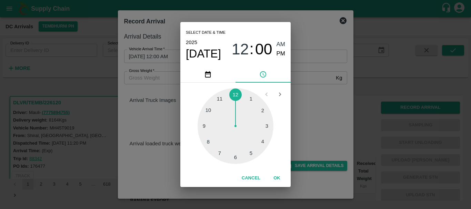
click at [208, 139] on div at bounding box center [236, 126] width 76 height 76
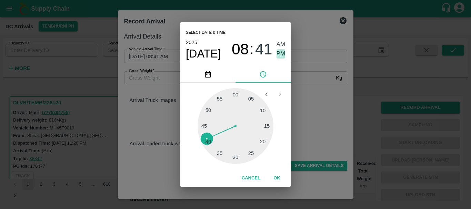
click at [278, 52] on span "PM" at bounding box center [281, 53] width 9 height 9
type input "[DATE] 08:41 PM"
click at [298, 84] on div "Select date & time [DATE] 08 : 41 AM PM 05 10 15 20 25 30 35 40 45 50 55 00 Can…" at bounding box center [235, 104] width 471 height 209
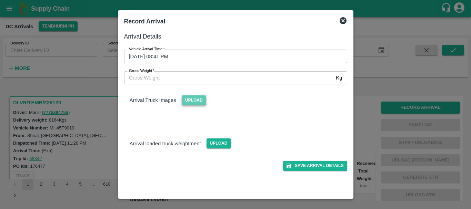
click at [196, 98] on span "Upload" at bounding box center [194, 101] width 24 height 10
click at [0, 0] on input "Upload" at bounding box center [0, 0] width 0 height 0
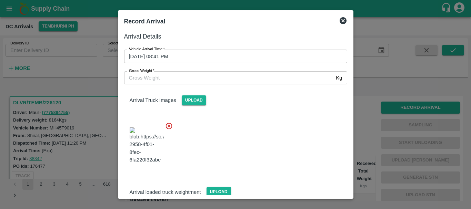
scroll to position [37, 0]
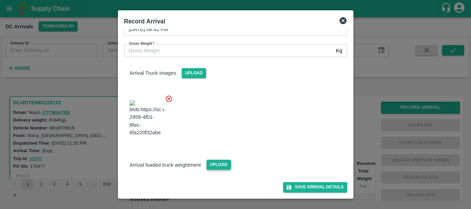
click at [225, 170] on span "Upload" at bounding box center [219, 165] width 24 height 10
click at [0, 0] on input "Upload" at bounding box center [0, 0] width 0 height 0
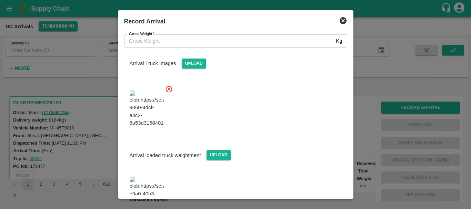
scroll to position [68, 0]
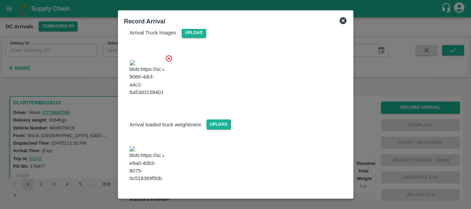
click at [146, 162] on img at bounding box center [147, 164] width 34 height 36
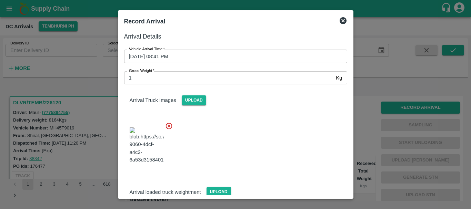
click at [174, 80] on input "1" at bounding box center [228, 77] width 209 height 13
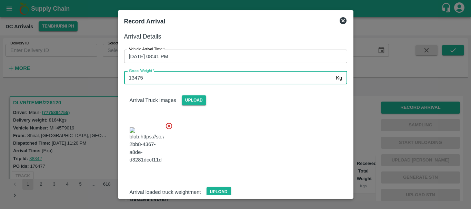
scroll to position [68, 0]
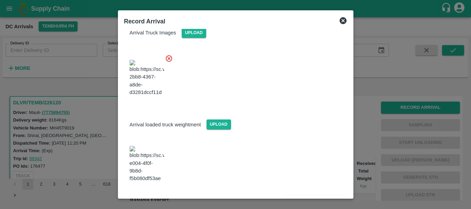
type input "13475"
click at [289, 197] on button "Save Arrival Details" at bounding box center [315, 202] width 64 height 10
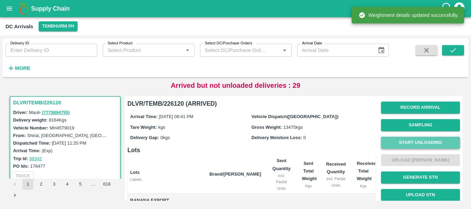
click at [390, 141] on button "Start Unloading" at bounding box center [420, 143] width 79 height 12
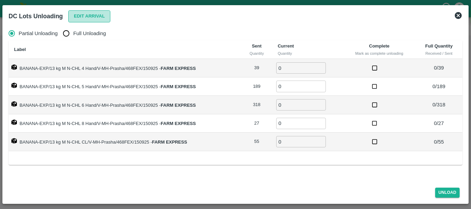
click at [69, 17] on button "Edit Arrival" at bounding box center [89, 16] width 42 height 12
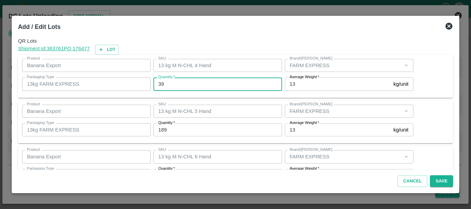
click at [180, 83] on input "39" at bounding box center [218, 84] width 129 height 13
type input "3"
type input "39"
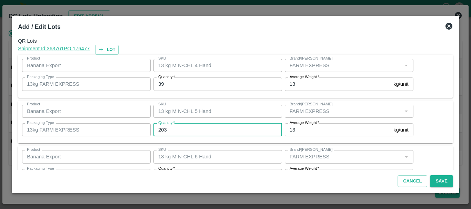
type input "203"
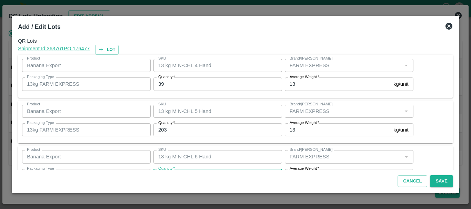
scroll to position [12, 0]
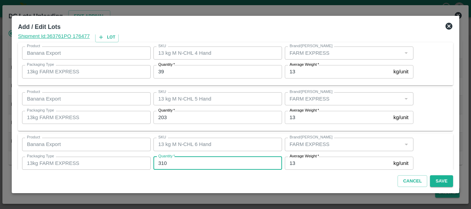
type input "310"
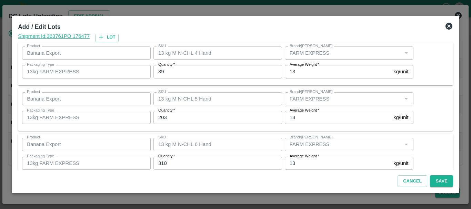
scroll to position [117, 0]
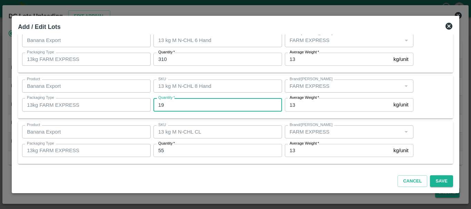
type input "19"
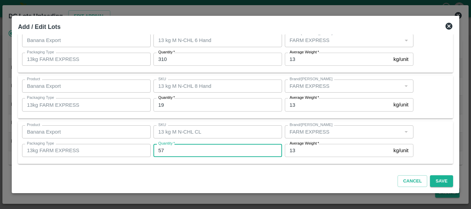
type input "57"
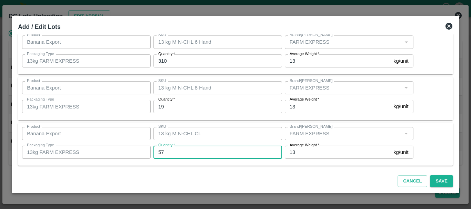
scroll to position [116, 0]
click at [448, 179] on button "Save" at bounding box center [441, 182] width 23 height 12
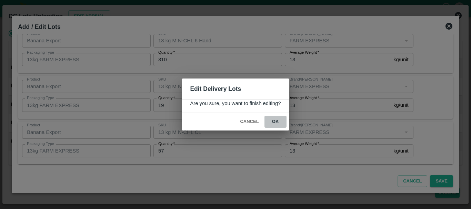
click at [277, 124] on button "ok" at bounding box center [276, 122] width 22 height 12
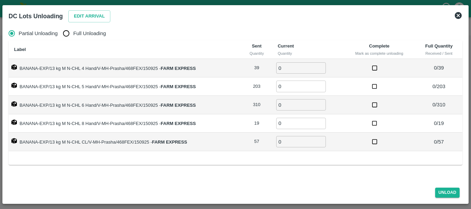
click at [94, 33] on span "Full Unloading" at bounding box center [89, 34] width 33 height 8
click at [73, 33] on input "Full Unloading" at bounding box center [66, 34] width 14 height 14
radio input "true"
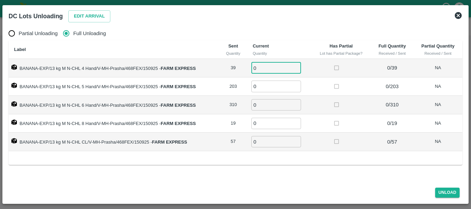
click at [259, 69] on input "0" at bounding box center [276, 67] width 50 height 11
type input "039"
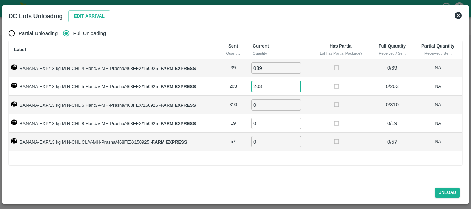
type input "203"
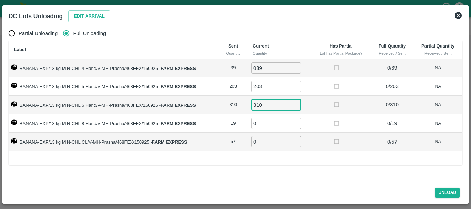
type input "310"
type input "19"
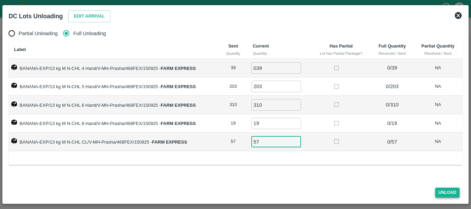
type input "57"
click at [446, 194] on button "Unload" at bounding box center [447, 193] width 25 height 10
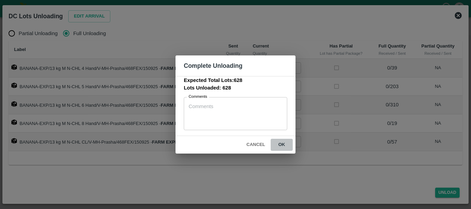
click at [279, 145] on button "ok" at bounding box center [282, 145] width 22 height 12
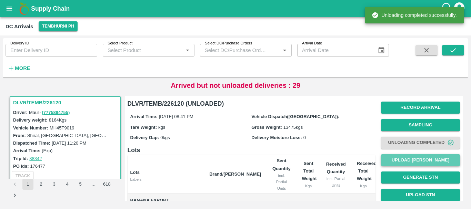
click at [387, 155] on button "Upload [PERSON_NAME]" at bounding box center [420, 161] width 79 height 12
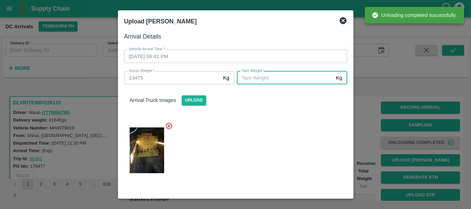
click at [258, 85] on input "[PERSON_NAME]   *" at bounding box center [285, 77] width 96 height 13
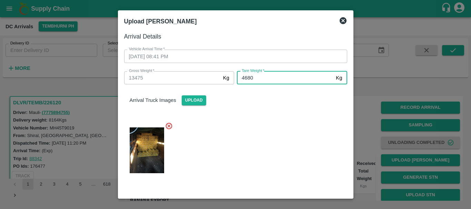
type input "4680"
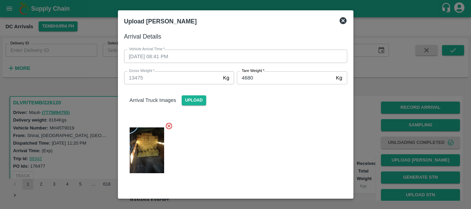
click at [257, 129] on div at bounding box center [233, 149] width 229 height 64
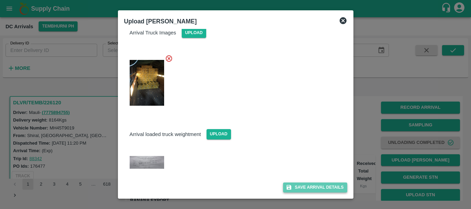
click at [289, 184] on button "Save Arrival Details" at bounding box center [315, 188] width 64 height 10
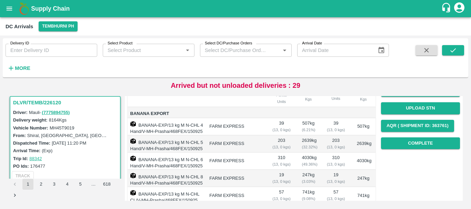
scroll to position [87, 0]
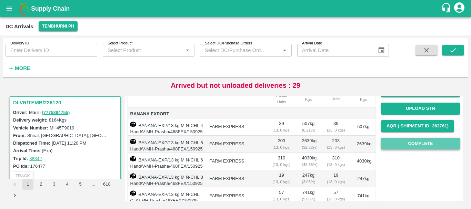
click at [409, 142] on button "Complete" at bounding box center [420, 144] width 79 height 12
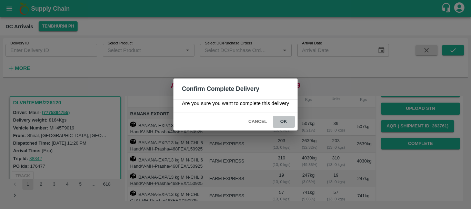
click at [286, 118] on button "ok" at bounding box center [284, 122] width 22 height 12
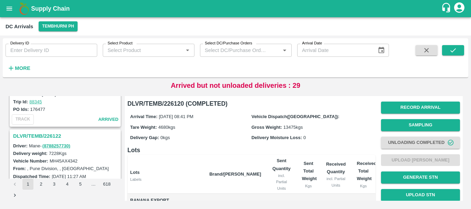
scroll to position [1682, 0]
click at [50, 133] on h3 "DLVR/TEMB/226122" at bounding box center [66, 137] width 106 height 9
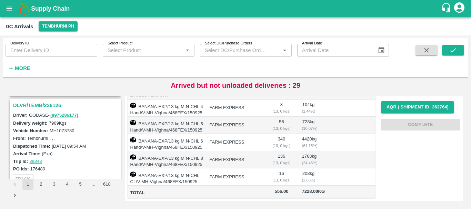
scroll to position [1442, 0]
click at [46, 106] on h3 "DLVR/TEMB/226126" at bounding box center [66, 105] width 106 height 9
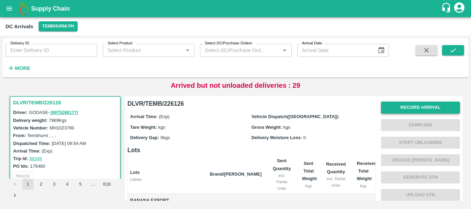
click at [403, 107] on button "Record Arrival" at bounding box center [420, 108] width 79 height 12
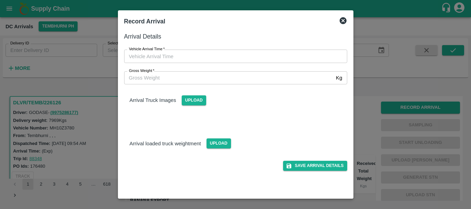
type input "DD/MM/YYYY hh:mm aa"
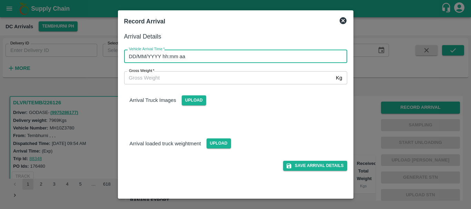
click at [308, 55] on input "DD/MM/YYYY hh:mm aa" at bounding box center [233, 56] width 218 height 13
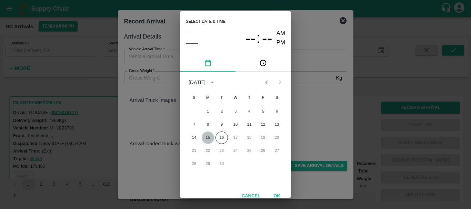
click at [207, 136] on button "15" at bounding box center [208, 138] width 12 height 12
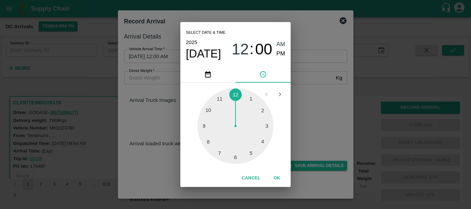
click at [206, 128] on div at bounding box center [236, 126] width 76 height 76
click at [208, 137] on div at bounding box center [236, 126] width 76 height 76
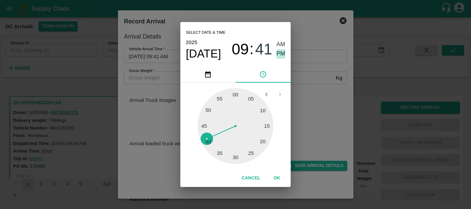
click at [278, 56] on span "PM" at bounding box center [281, 53] width 9 height 9
type input "[DATE] 09:41 PM"
click at [309, 93] on div "Select date & time [DATE] 09 : 41 AM PM 05 10 15 20 25 30 35 40 45 50 55 00 Can…" at bounding box center [235, 104] width 471 height 209
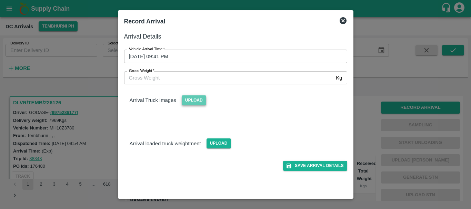
click at [202, 99] on span "Upload" at bounding box center [194, 101] width 24 height 10
click at [0, 0] on input "Upload" at bounding box center [0, 0] width 0 height 0
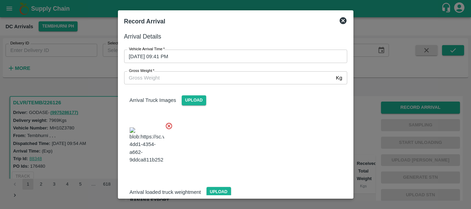
scroll to position [37, 0]
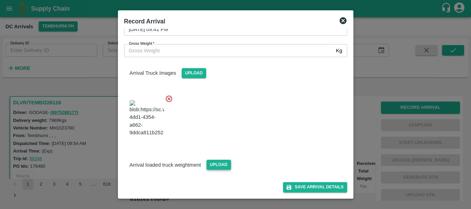
click at [223, 162] on span "Upload" at bounding box center [219, 165] width 24 height 10
click at [0, 0] on input "Upload" at bounding box center [0, 0] width 0 height 0
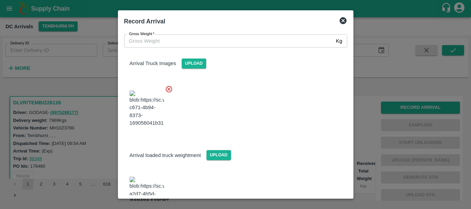
scroll to position [71, 0]
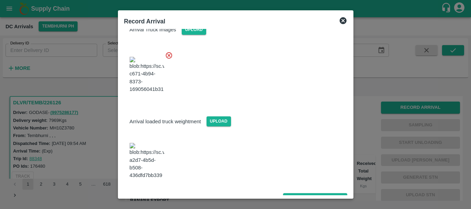
click at [144, 157] on img at bounding box center [147, 161] width 34 height 36
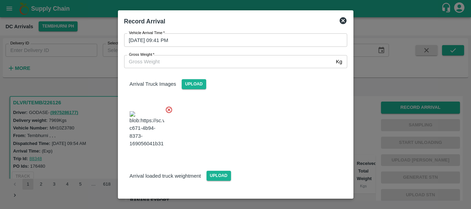
scroll to position [19, 0]
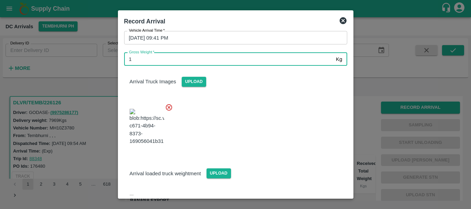
click at [161, 61] on input "1" at bounding box center [228, 59] width 209 height 13
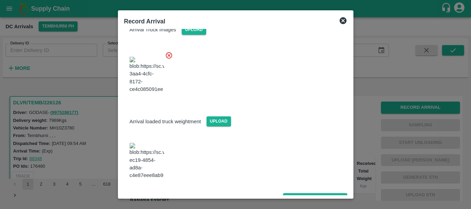
type input "14030"
click at [294, 194] on button "Save Arrival Details" at bounding box center [315, 199] width 64 height 10
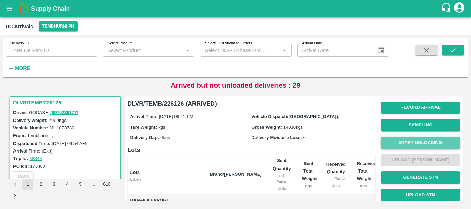
click at [415, 146] on button "Start Unloading" at bounding box center [420, 143] width 79 height 12
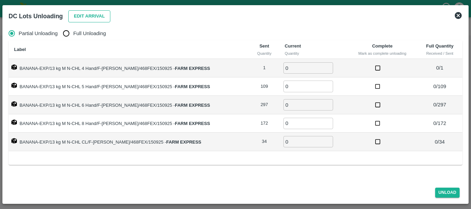
click at [96, 16] on button "Edit Arrival" at bounding box center [89, 16] width 42 height 12
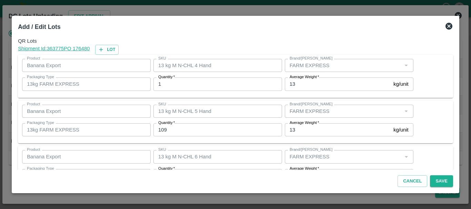
click at [392, 15] on div at bounding box center [235, 104] width 471 height 209
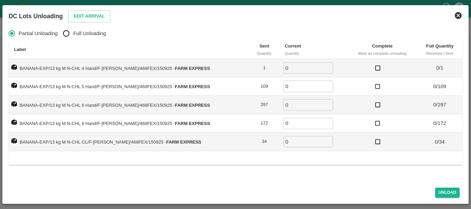
click at [458, 15] on icon at bounding box center [458, 15] width 7 height 7
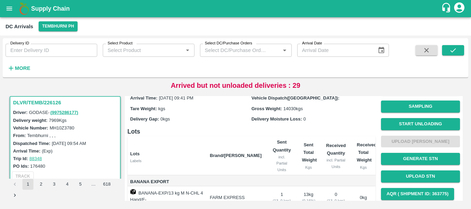
scroll to position [137, 0]
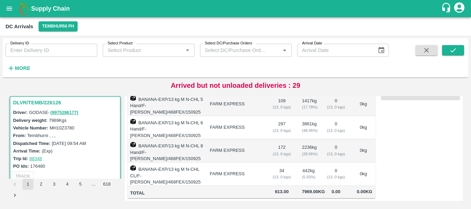
click at [270, 147] on td "172 ( 13, 0 kgs)" at bounding box center [281, 150] width 29 height 23
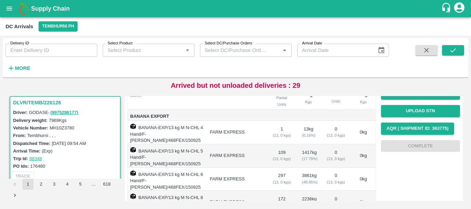
scroll to position [0, 0]
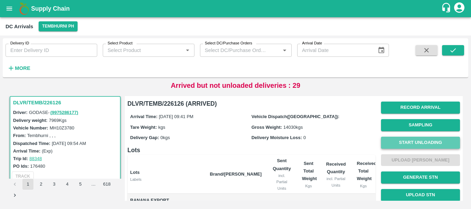
click at [400, 139] on button "Start Unloading" at bounding box center [420, 143] width 79 height 12
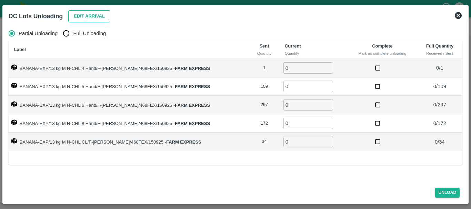
drag, startPoint x: 89, startPoint y: 8, endPoint x: 92, endPoint y: 17, distance: 9.1
click at [92, 17] on div "Edit Arrival" at bounding box center [88, 15] width 45 height 15
click at [92, 17] on button "Edit Arrival" at bounding box center [89, 16] width 42 height 12
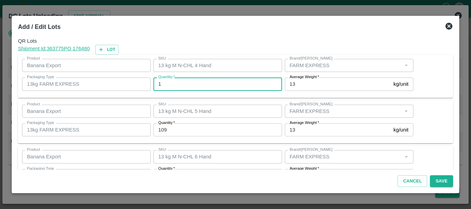
click at [183, 81] on input "1" at bounding box center [218, 84] width 129 height 13
type input "0"
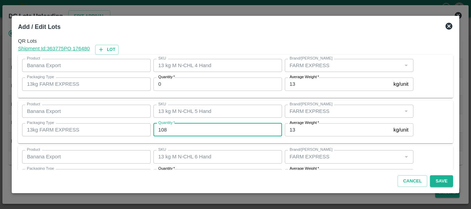
type input "108"
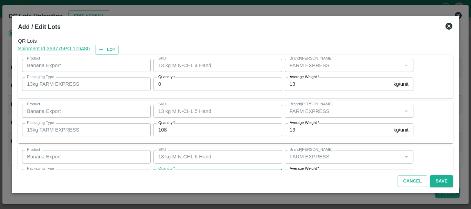
scroll to position [12, 0]
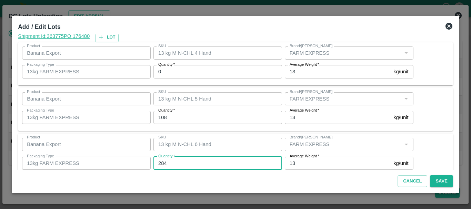
type input "284"
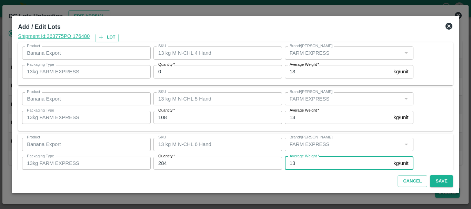
scroll to position [117, 0]
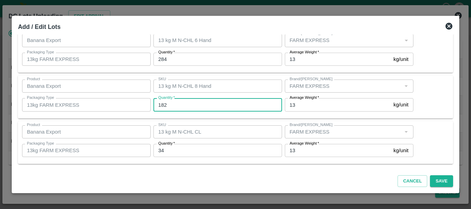
type input "182"
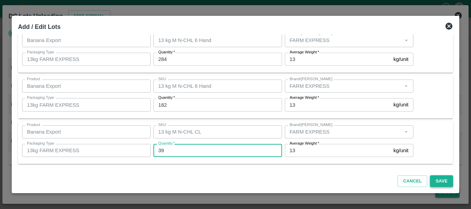
type input "39"
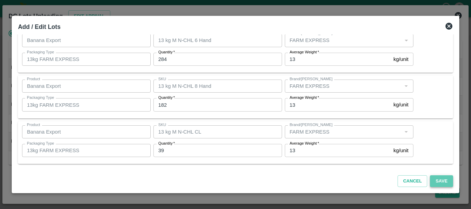
click at [447, 180] on button "Save" at bounding box center [441, 182] width 23 height 12
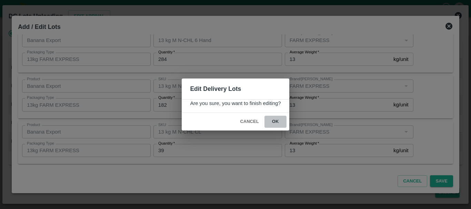
click at [275, 124] on button "ok" at bounding box center [276, 122] width 22 height 12
click at [272, 119] on span "ok" at bounding box center [276, 122] width 22 height 12
click at [276, 124] on icon at bounding box center [276, 122] width 8 height 8
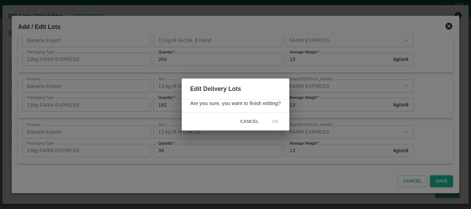
click at [268, 82] on h2 "Edit Delivery Lots" at bounding box center [235, 89] width 107 height 21
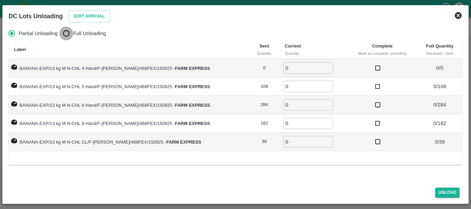
click at [70, 39] on input "Full Unloading" at bounding box center [66, 34] width 14 height 14
radio input "true"
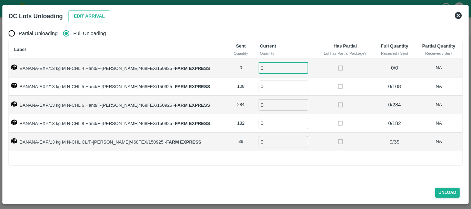
click at [267, 69] on input "0" at bounding box center [284, 67] width 50 height 11
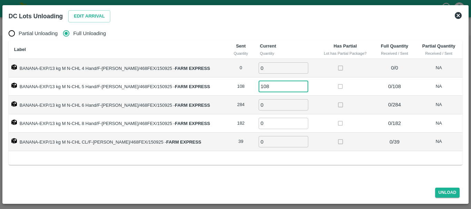
type input "108"
type input "284"
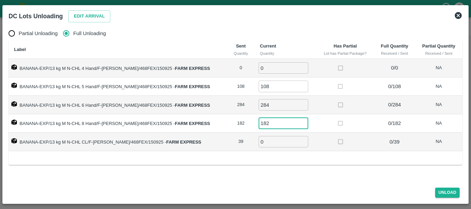
type input "182"
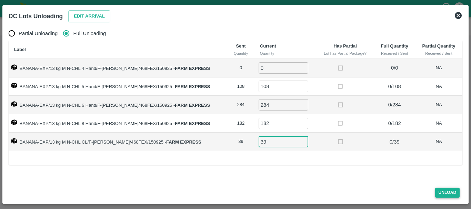
type input "39"
click at [441, 190] on button "Unload" at bounding box center [447, 193] width 25 height 10
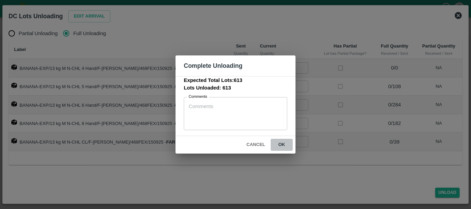
click at [286, 144] on button "ok" at bounding box center [282, 145] width 22 height 12
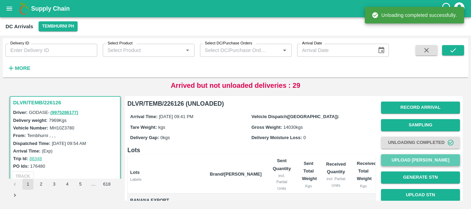
click at [397, 165] on button "Upload [PERSON_NAME]" at bounding box center [420, 161] width 79 height 12
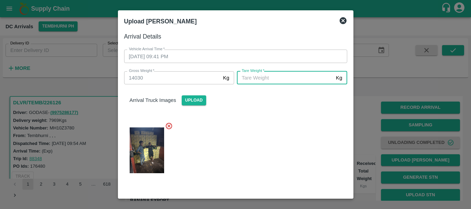
click at [296, 78] on input "[PERSON_NAME]   *" at bounding box center [285, 77] width 96 height 13
type input "5430"
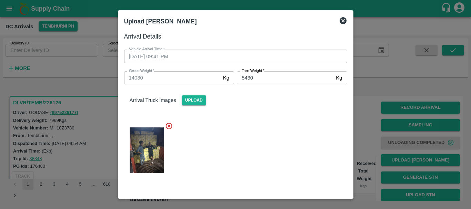
click at [285, 154] on div at bounding box center [233, 149] width 229 height 64
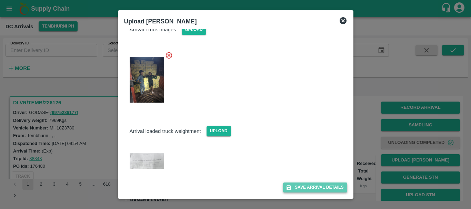
click at [301, 185] on button "Save Arrival Details" at bounding box center [315, 188] width 64 height 10
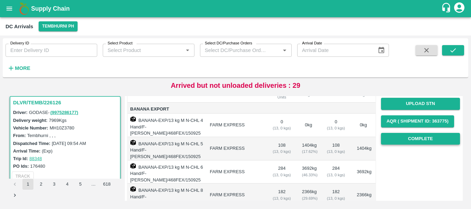
scroll to position [91, 0]
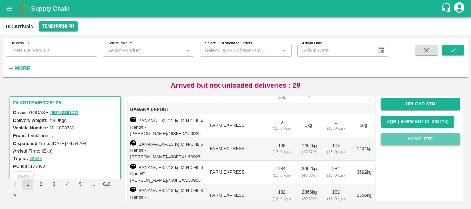
click at [410, 135] on button "Complete" at bounding box center [420, 140] width 79 height 12
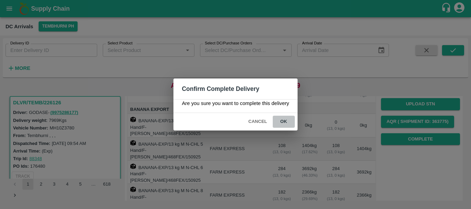
click at [278, 121] on button "ok" at bounding box center [284, 122] width 22 height 12
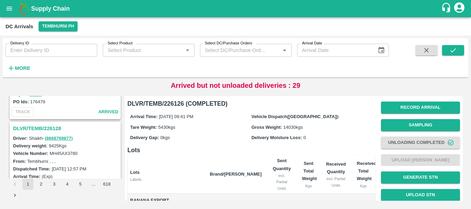
scroll to position [1237, 0]
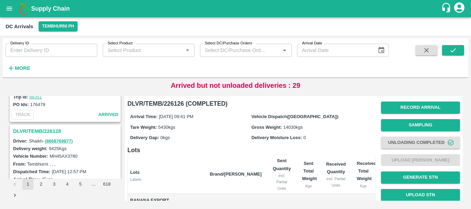
click at [48, 128] on h3 "DLVR/TEMB/226128" at bounding box center [66, 131] width 106 height 9
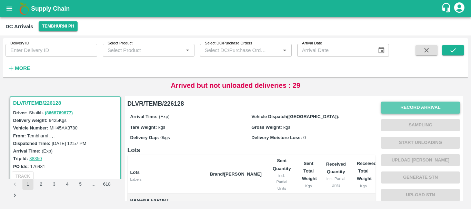
click at [396, 107] on button "Record Arrival" at bounding box center [420, 108] width 79 height 12
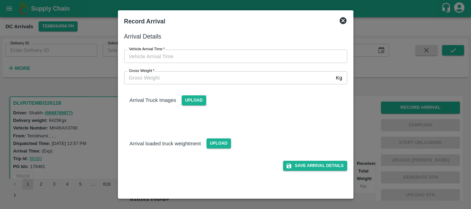
type input "DD/MM/YYYY hh:mm aa"
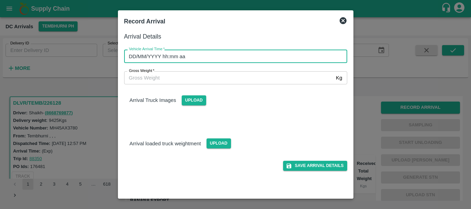
click at [304, 52] on input "DD/MM/YYYY hh:mm aa" at bounding box center [233, 56] width 218 height 13
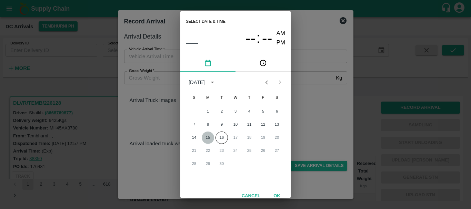
click at [207, 138] on button "15" at bounding box center [208, 138] width 12 height 12
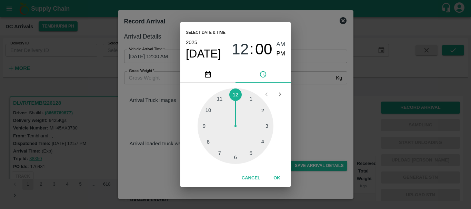
click at [208, 140] on div at bounding box center [236, 126] width 76 height 76
click at [259, 114] on div at bounding box center [236, 126] width 76 height 76
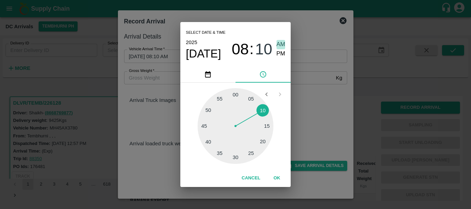
click at [285, 48] on span "AM" at bounding box center [281, 44] width 9 height 9
click at [277, 48] on span "AM" at bounding box center [281, 44] width 9 height 9
click at [278, 51] on span "PM" at bounding box center [281, 53] width 9 height 9
type input "[DATE] 08:10 PM"
click at [309, 99] on div "Select date & time [DATE] 08 : 10 AM PM 05 10 15 20 25 30 35 40 45 50 55 00 Can…" at bounding box center [235, 104] width 471 height 209
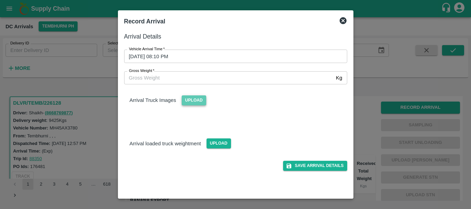
click at [196, 99] on span "Upload" at bounding box center [194, 101] width 24 height 10
click at [0, 0] on input "Upload" at bounding box center [0, 0] width 0 height 0
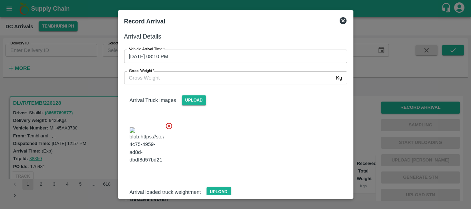
scroll to position [52, 0]
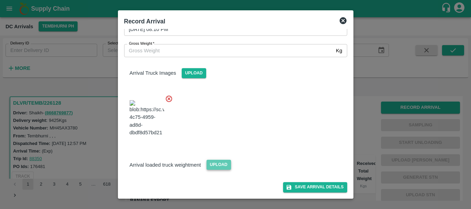
click at [215, 162] on span "Upload" at bounding box center [219, 165] width 24 height 10
click at [0, 0] on input "Upload" at bounding box center [0, 0] width 0 height 0
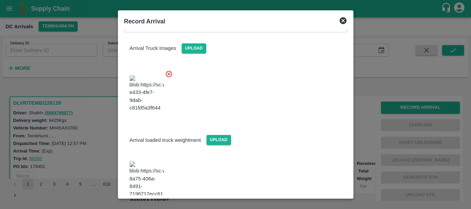
scroll to position [87, 0]
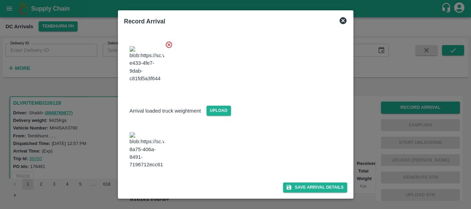
click at [144, 160] on img at bounding box center [147, 150] width 34 height 36
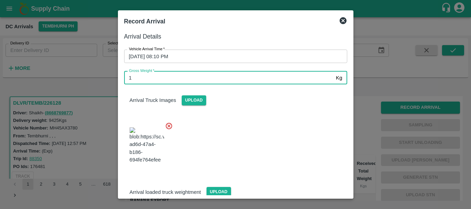
click at [162, 77] on input "1" at bounding box center [228, 77] width 209 height 13
type input "15830"
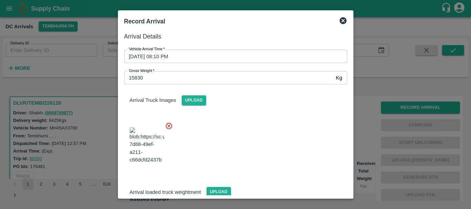
click at [256, 145] on div at bounding box center [233, 144] width 229 height 54
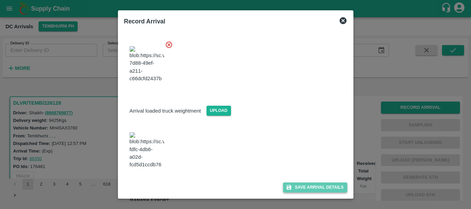
click at [294, 185] on button "Save Arrival Details" at bounding box center [315, 188] width 64 height 10
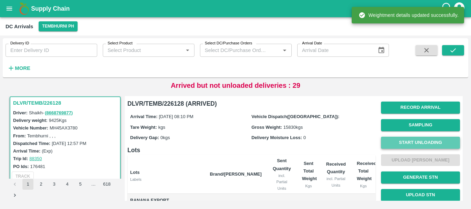
click at [405, 146] on button "Start Unloading" at bounding box center [420, 143] width 79 height 12
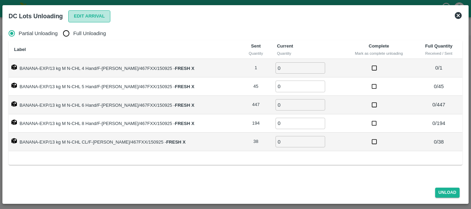
click at [82, 20] on button "Edit Arrival" at bounding box center [89, 16] width 42 height 12
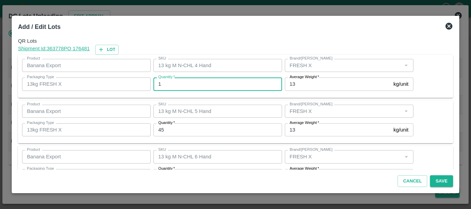
click at [165, 82] on input "1" at bounding box center [218, 84] width 129 height 13
type input "0"
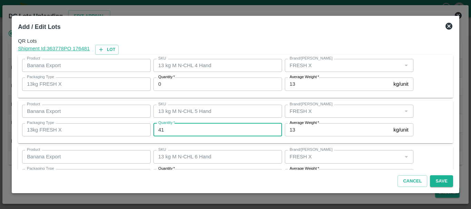
type input "41"
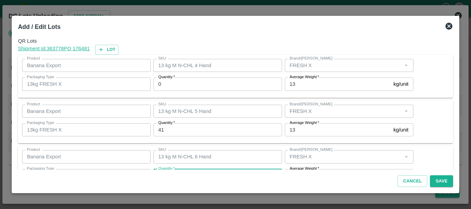
scroll to position [12, 0]
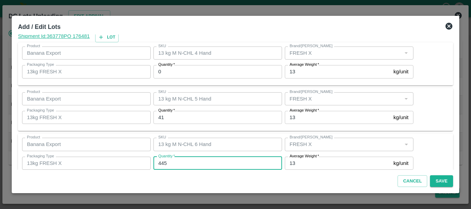
type input "445"
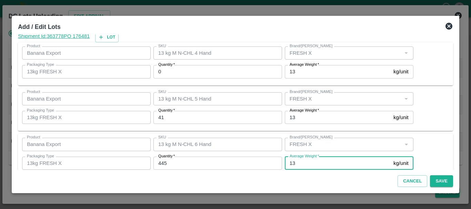
scroll to position [117, 0]
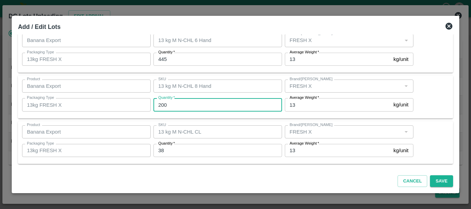
type input "200"
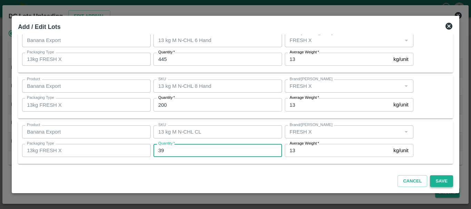
type input "39"
click at [432, 181] on button "Save" at bounding box center [441, 182] width 23 height 12
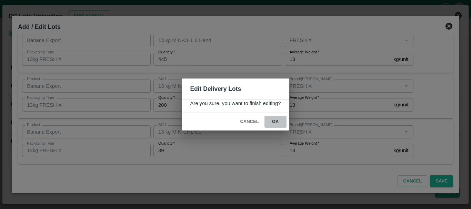
click at [270, 123] on button "ok" at bounding box center [276, 122] width 22 height 12
click at [274, 122] on icon at bounding box center [276, 122] width 8 height 8
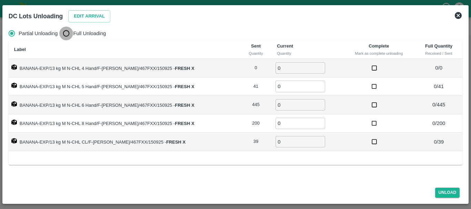
click at [65, 33] on input "Full Unloading" at bounding box center [66, 34] width 14 height 14
radio input "true"
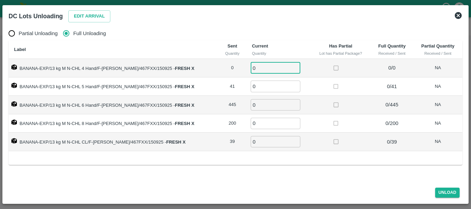
click at [265, 64] on input "0" at bounding box center [276, 67] width 50 height 11
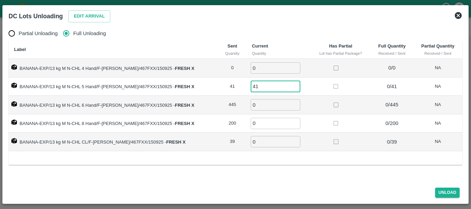
type input "41"
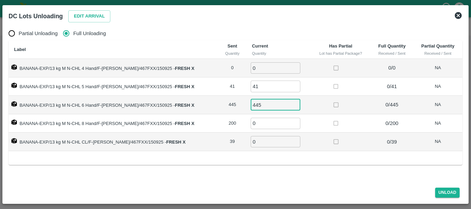
type input "445"
type input "200"
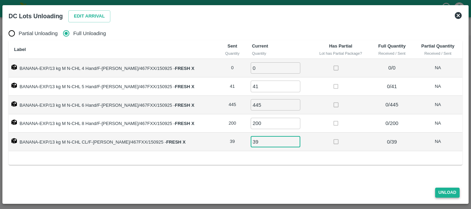
type input "39"
click at [442, 195] on button "Unload" at bounding box center [447, 193] width 25 height 10
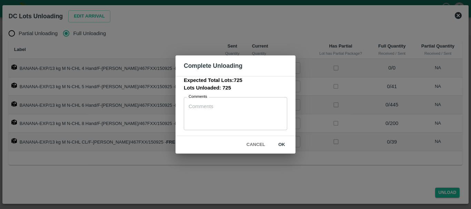
click at [284, 149] on button "ok" at bounding box center [282, 145] width 22 height 12
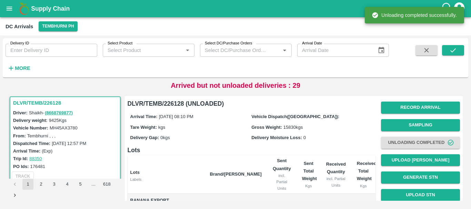
click at [406, 168] on div "Record Arrival Sampling Unloading Completed Upload Tare Weight Generate STN Upl…" at bounding box center [420, 169] width 79 height 140
click at [400, 163] on button "Upload [PERSON_NAME]" at bounding box center [420, 161] width 79 height 12
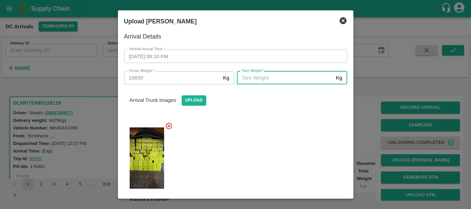
click at [255, 80] on input "[PERSON_NAME]   *" at bounding box center [285, 77] width 96 height 13
type input "5600"
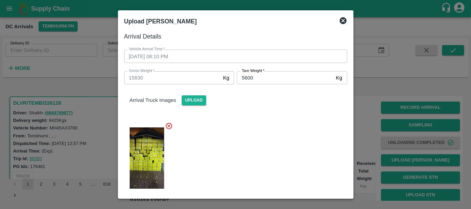
click at [259, 140] on div at bounding box center [233, 156] width 229 height 79
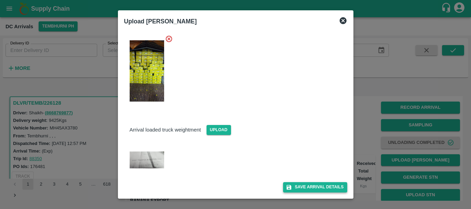
click at [295, 185] on button "Save Arrival Details" at bounding box center [315, 188] width 64 height 10
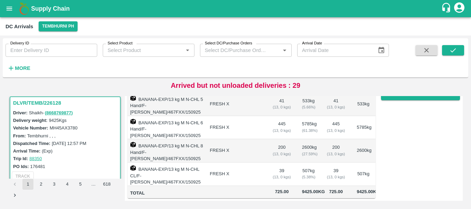
scroll to position [122, 0]
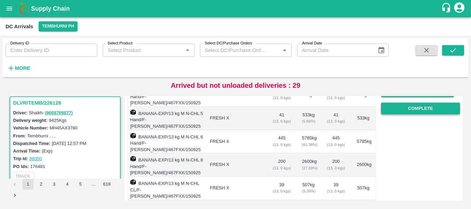
click at [401, 107] on button "Complete" at bounding box center [420, 109] width 79 height 12
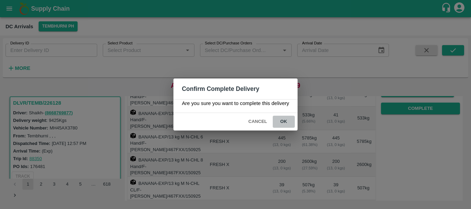
click at [292, 119] on button "ok" at bounding box center [284, 122] width 22 height 12
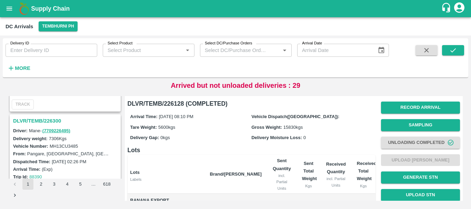
scroll to position [706, 0]
click at [48, 119] on h3 "DLVR/TEMB/226300" at bounding box center [66, 121] width 106 height 9
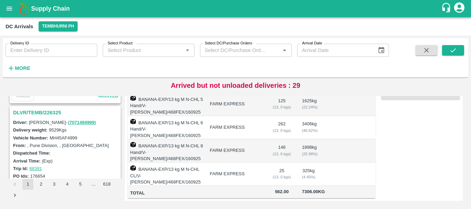
scroll to position [623, 0]
click at [50, 113] on h3 "DLVR/TEMB/226325" at bounding box center [66, 113] width 106 height 9
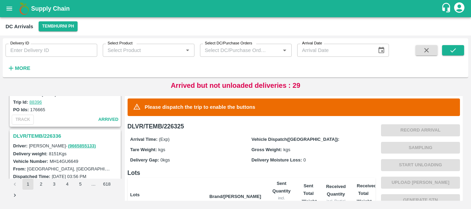
scroll to position [420, 0]
click at [47, 135] on h3 "DLVR/TEMB/226336" at bounding box center [66, 136] width 106 height 9
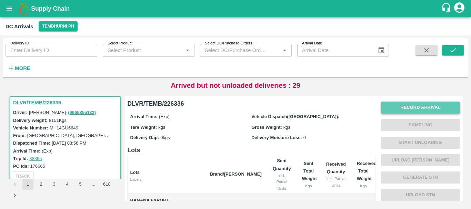
click at [405, 108] on button "Record Arrival" at bounding box center [420, 108] width 79 height 12
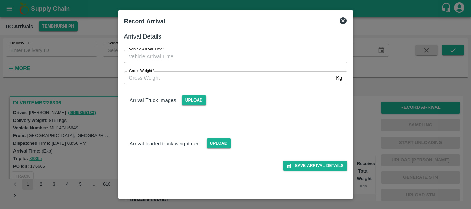
type input "DD/MM/YYYY hh:mm aa"
click at [244, 59] on input "DD/MM/YYYY hh:mm aa" at bounding box center [233, 56] width 218 height 13
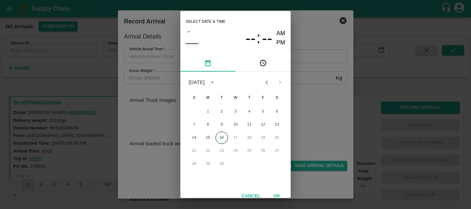
click at [220, 140] on button "16" at bounding box center [222, 138] width 12 height 12
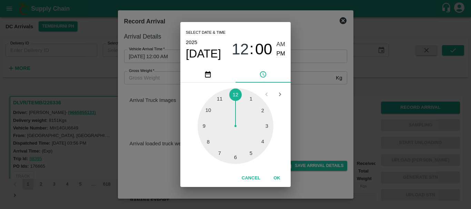
click at [256, 141] on div at bounding box center [236, 126] width 76 height 76
click at [258, 111] on div at bounding box center [236, 126] width 76 height 76
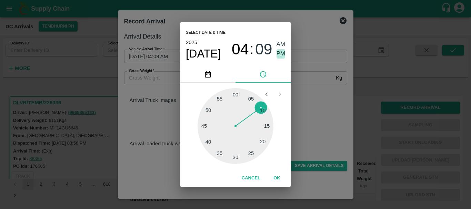
click at [284, 56] on span "PM" at bounding box center [281, 53] width 9 height 9
type input "[DATE] 04:09 PM"
click at [311, 102] on div "Select date & time [DATE] 04 : 09 AM PM 05 10 15 20 25 30 35 40 45 50 55 00 Can…" at bounding box center [235, 104] width 471 height 209
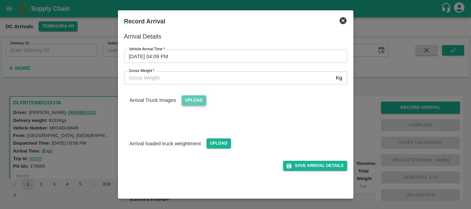
click at [194, 103] on span "Upload" at bounding box center [194, 101] width 24 height 10
click at [0, 0] on input "Upload" at bounding box center [0, 0] width 0 height 0
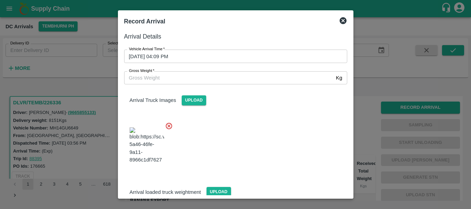
scroll to position [17, 0]
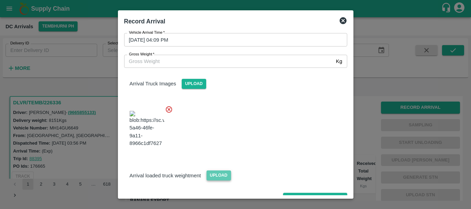
click at [216, 171] on span "Upload" at bounding box center [219, 176] width 24 height 10
click at [0, 0] on input "Upload" at bounding box center [0, 0] width 0 height 0
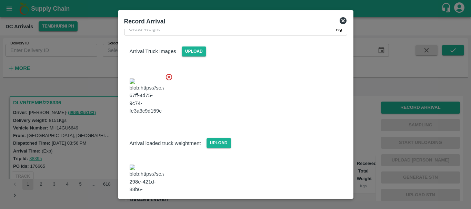
click at [150, 162] on span at bounding box center [147, 183] width 40 height 42
click at [150, 165] on img at bounding box center [147, 183] width 34 height 36
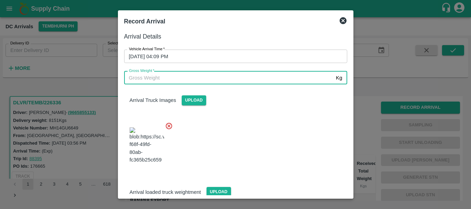
click at [166, 76] on input "Gross Weight   *" at bounding box center [228, 77] width 209 height 13
type input "14680"
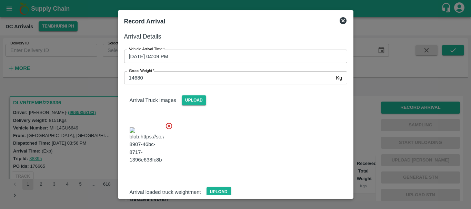
click at [231, 128] on div at bounding box center [233, 144] width 229 height 54
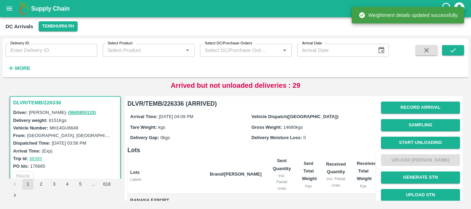
scroll to position [0, 0]
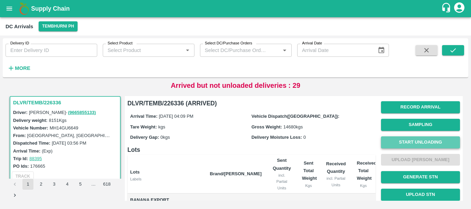
click at [404, 142] on button "Start Unloading" at bounding box center [420, 143] width 79 height 12
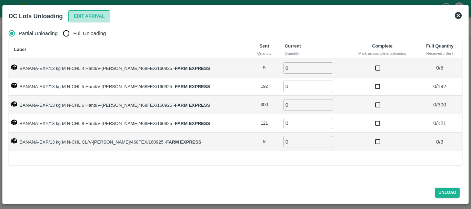
click at [102, 13] on button "Edit Arrival" at bounding box center [89, 16] width 42 height 12
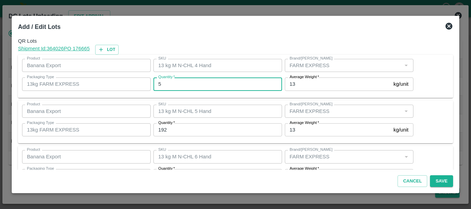
click at [207, 87] on input "5" at bounding box center [218, 84] width 129 height 13
type input "5"
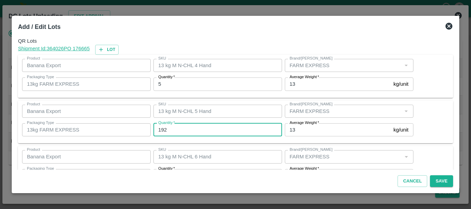
click at [193, 126] on input "192" at bounding box center [218, 130] width 129 height 13
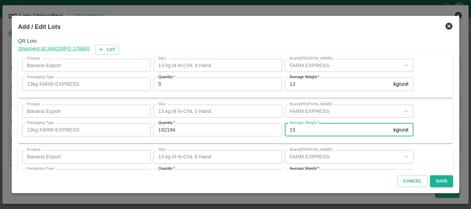
scroll to position [12, 0]
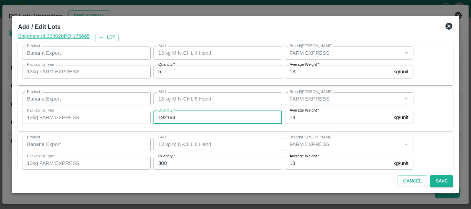
click at [181, 115] on input "192194" at bounding box center [218, 117] width 129 height 13
type input "1"
type input "194"
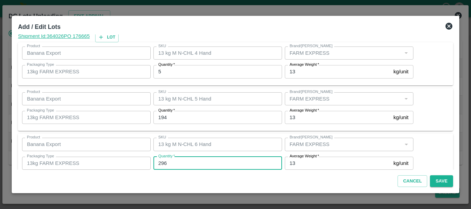
type input "296"
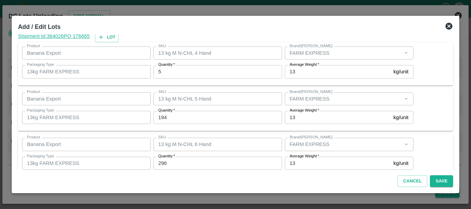
scroll to position [117, 0]
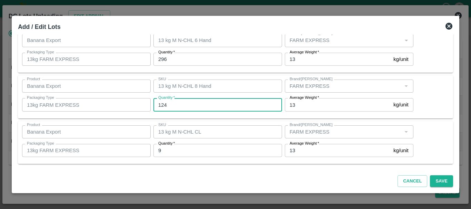
type input "124"
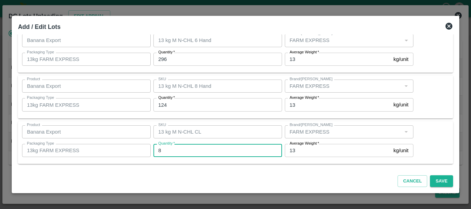
type input "8"
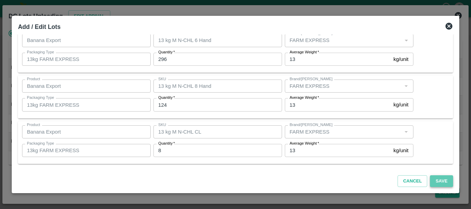
click at [439, 183] on button "Save" at bounding box center [441, 182] width 23 height 12
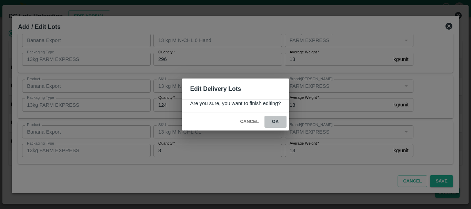
click at [277, 118] on button "ok" at bounding box center [276, 122] width 22 height 12
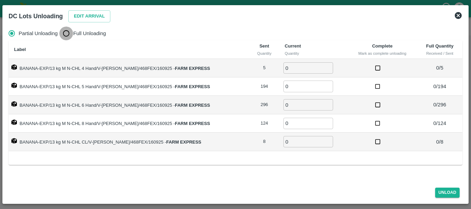
click at [61, 34] on input "Full Unloading" at bounding box center [66, 34] width 14 height 14
radio input "true"
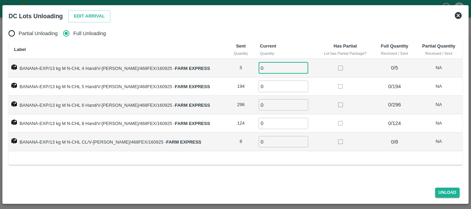
click at [269, 72] on input "0" at bounding box center [284, 67] width 50 height 11
type input "05"
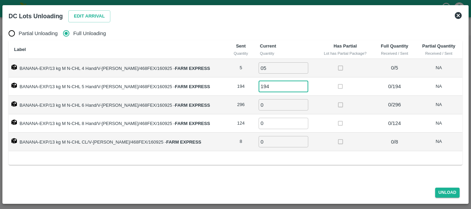
type input "194"
type input "296"
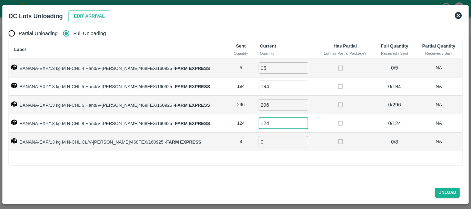
type input "124"
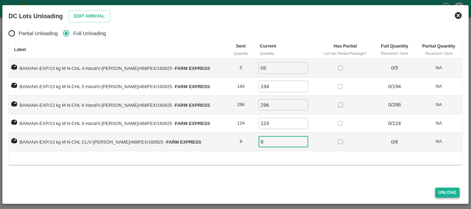
type input "8"
click at [443, 192] on button "Unload" at bounding box center [447, 193] width 25 height 10
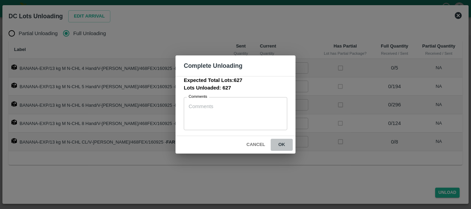
click at [285, 149] on button "ok" at bounding box center [282, 145] width 22 height 12
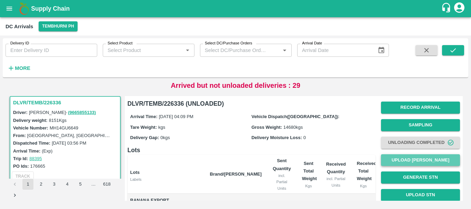
click at [383, 158] on button "Upload [PERSON_NAME]" at bounding box center [420, 161] width 79 height 12
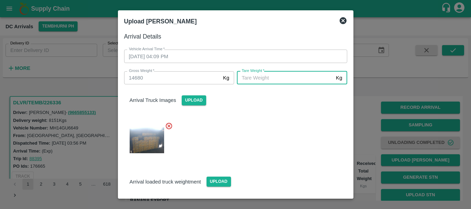
click at [267, 82] on input "[PERSON_NAME]   *" at bounding box center [285, 77] width 96 height 13
type input "5810"
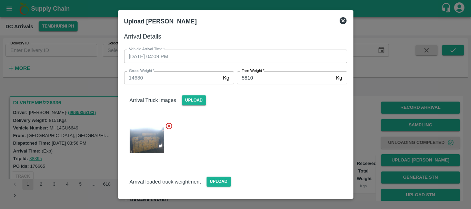
click at [278, 151] on div at bounding box center [233, 139] width 229 height 44
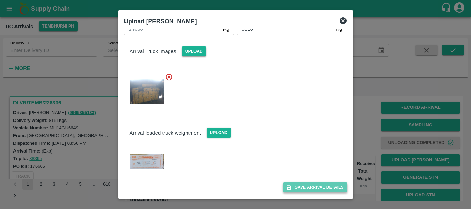
click at [305, 187] on button "Save Arrival Details" at bounding box center [315, 188] width 64 height 10
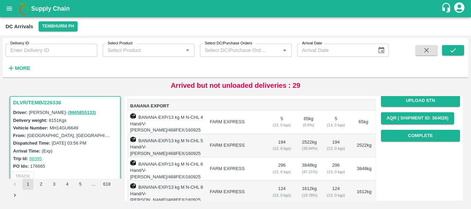
scroll to position [94, 0]
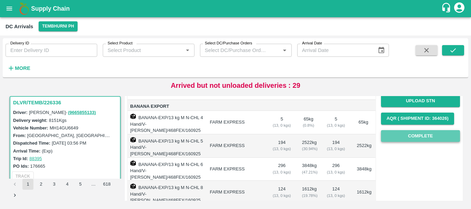
click at [414, 135] on button "Complete" at bounding box center [420, 136] width 79 height 12
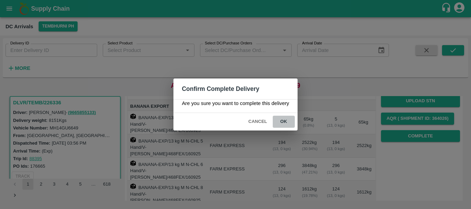
click at [287, 123] on button "ok" at bounding box center [284, 122] width 22 height 12
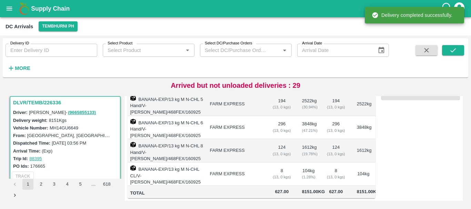
scroll to position [0, 0]
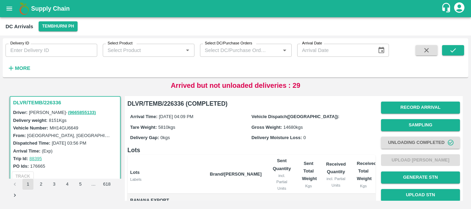
click at [10, 12] on icon "open drawer" at bounding box center [10, 9] width 8 height 8
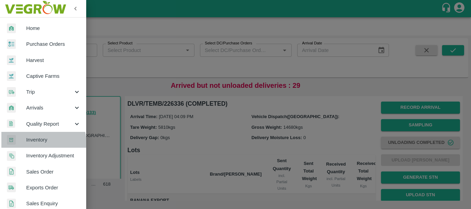
click at [37, 144] on span "Inventory" at bounding box center [53, 140] width 55 height 8
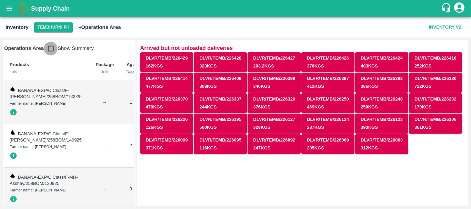
click at [52, 51] on input "checkbox" at bounding box center [51, 49] width 14 height 14
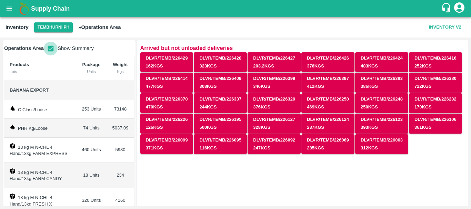
click at [55, 49] on input "checkbox" at bounding box center [51, 49] width 14 height 14
checkbox input "false"
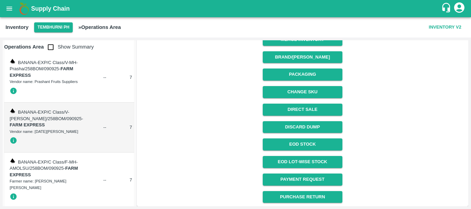
scroll to position [4695, 0]
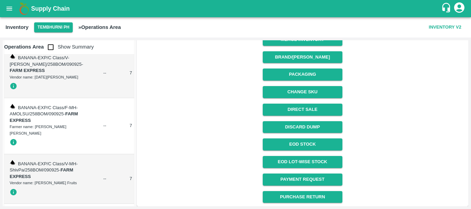
drag, startPoint x: 61, startPoint y: 148, endPoint x: 66, endPoint y: 172, distance: 25.0
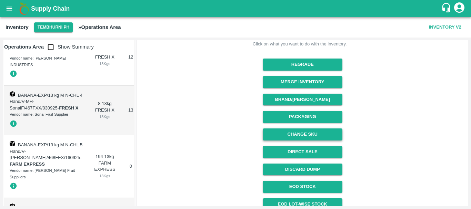
scroll to position [173, 0]
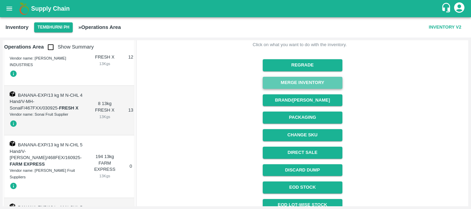
click at [299, 82] on button "Merge Inventory" at bounding box center [303, 83] width 80 height 12
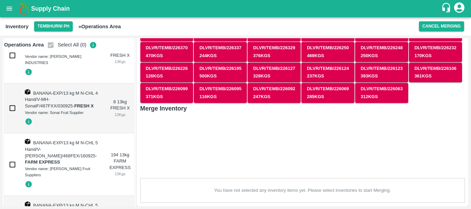
scroll to position [49, 0]
checkbox input "true"
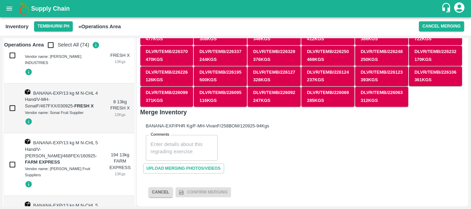
scroll to position [46, 0]
click at [163, 145] on textarea "Comments" at bounding box center [182, 148] width 62 height 14
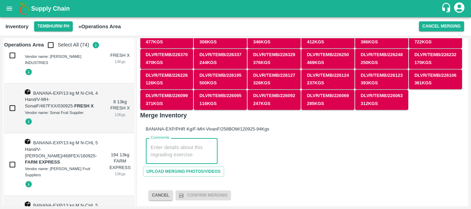
scroll to position [43, 0]
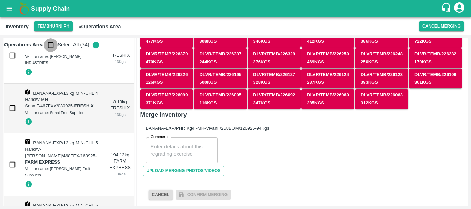
click at [47, 48] on input "checkbox" at bounding box center [51, 45] width 14 height 14
checkbox input "true"
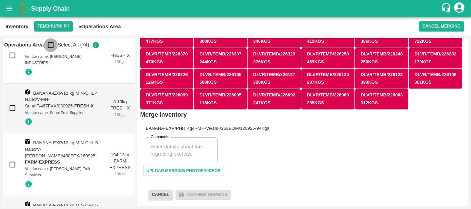
checkbox input "true"
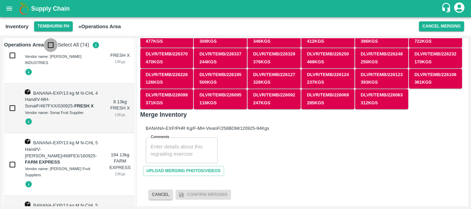
checkbox input "true"
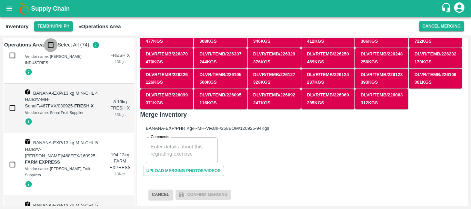
checkbox input "true"
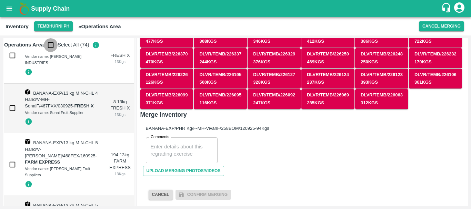
checkbox input "true"
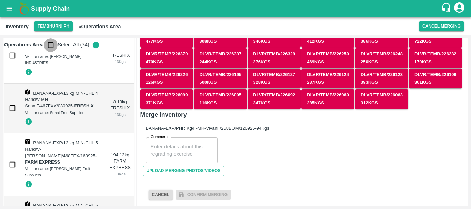
checkbox input "true"
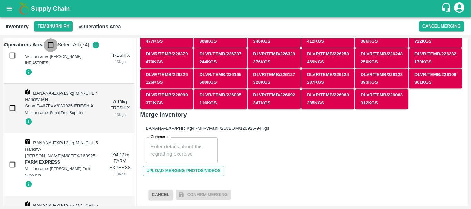
checkbox input "true"
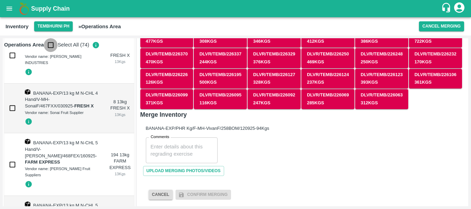
checkbox input "true"
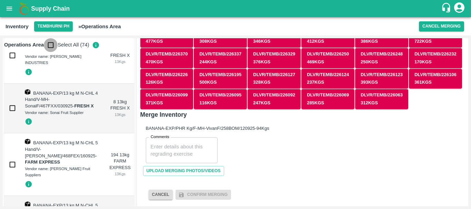
checkbox input "true"
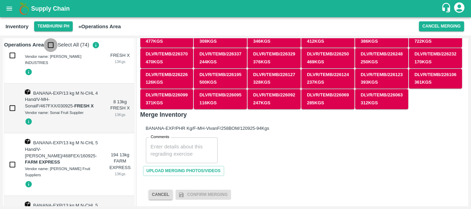
checkbox input "true"
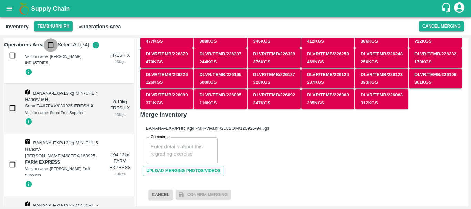
checkbox input "true"
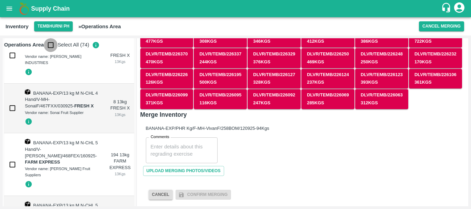
checkbox input "true"
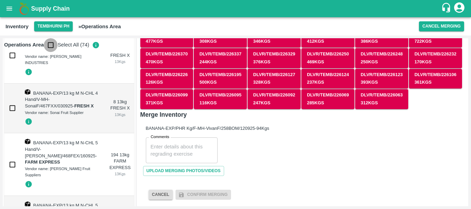
checkbox input "true"
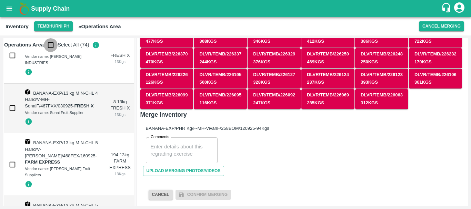
checkbox input "true"
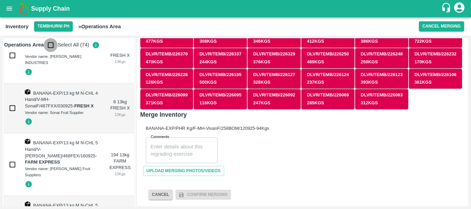
checkbox input "true"
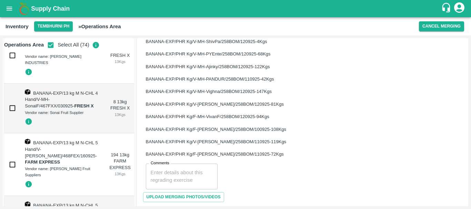
scroll to position [963, 0]
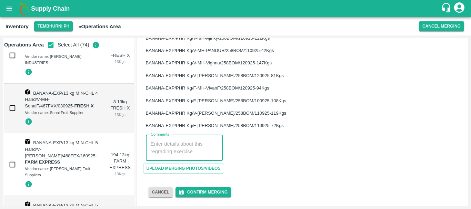
click at [182, 151] on textarea "Comments" at bounding box center [184, 148] width 67 height 14
click at [161, 143] on textarea "PHR WT- [DATE] to [DATE], Dump" at bounding box center [182, 148] width 62 height 14
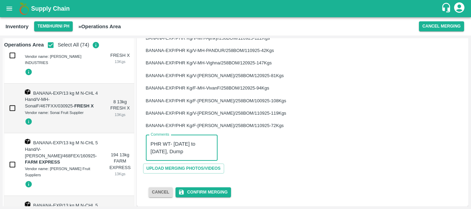
type textarea "PHR WT- [DATE] to [DATE], Dump"
drag, startPoint x: 239, startPoint y: 154, endPoint x: 213, endPoint y: 195, distance: 48.7
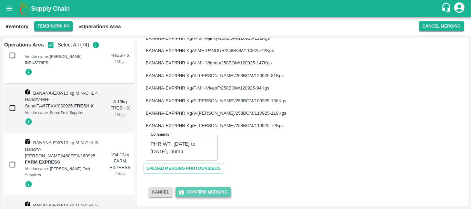
click at [213, 195] on button "Confirm Merging" at bounding box center [204, 193] width 56 height 10
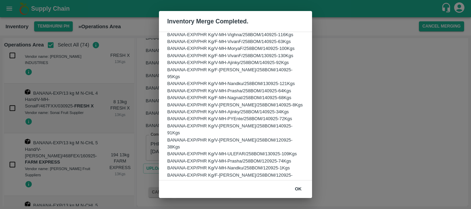
scroll to position [417, 0]
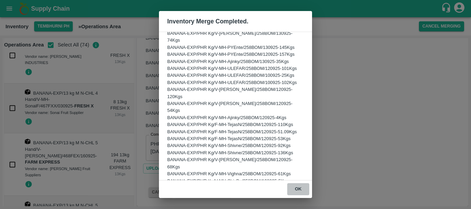
click at [294, 190] on button "ok" at bounding box center [298, 190] width 22 height 12
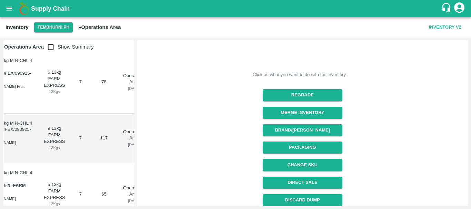
scroll to position [144, 0]
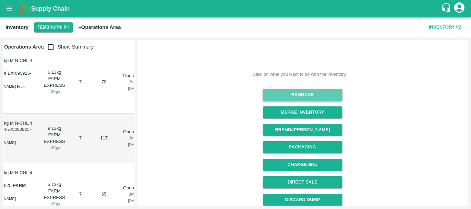
click at [282, 97] on button "Regrade" at bounding box center [303, 95] width 80 height 12
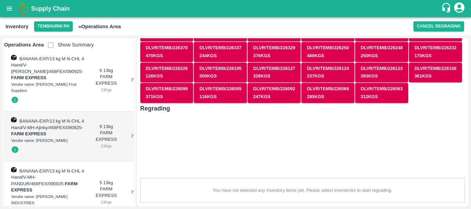
scroll to position [0, 0]
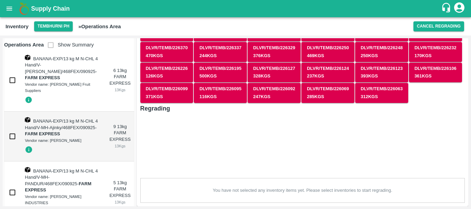
checkbox input "true"
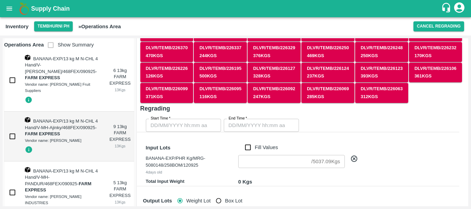
scroll to position [144, 0]
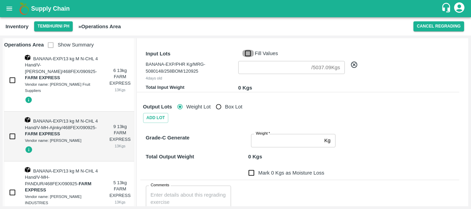
click at [246, 54] on input "Fill Values" at bounding box center [247, 54] width 13 height 8
checkbox input "true"
type input "5037.09"
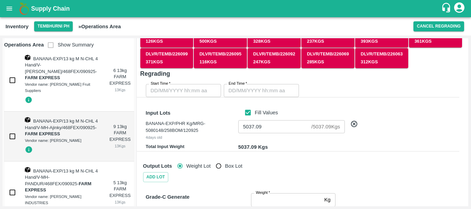
scroll to position [85, 0]
type input "DD/MM/YYYY hh:mm aa"
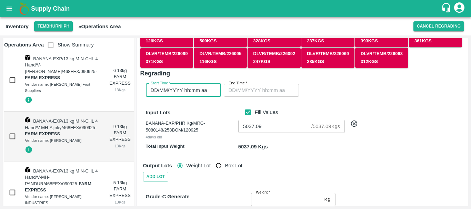
click at [209, 93] on input "DD/MM/YYYY hh:mm aa" at bounding box center [181, 90] width 70 height 13
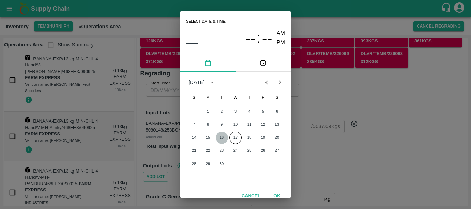
click at [219, 137] on button "16" at bounding box center [222, 138] width 12 height 12
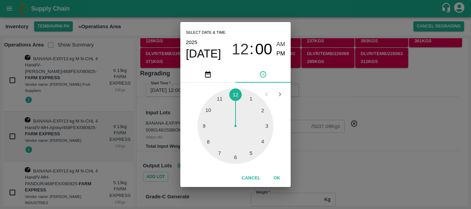
click at [217, 140] on div at bounding box center [236, 126] width 76 height 76
type input "[DATE] 08:00 AM"
click at [283, 44] on span "AM" at bounding box center [281, 44] width 9 height 9
click at [329, 113] on div "Select date & time [DATE] 08 : 00 AM PM 05 10 15 20 25 30 35 40 45 50 55 00 Can…" at bounding box center [235, 104] width 471 height 209
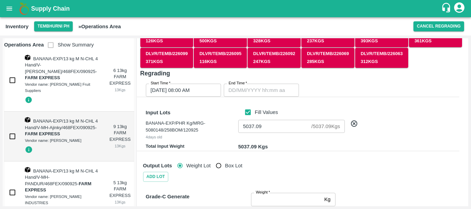
drag, startPoint x: 266, startPoint y: 83, endPoint x: 266, endPoint y: 86, distance: 3.5
click at [266, 86] on div "End Time   * End Time" at bounding box center [260, 89] width 78 height 16
type input "DD/MM/YYYY hh:mm aa"
click at [266, 86] on input "DD/MM/YYYY hh:mm aa" at bounding box center [259, 90] width 70 height 13
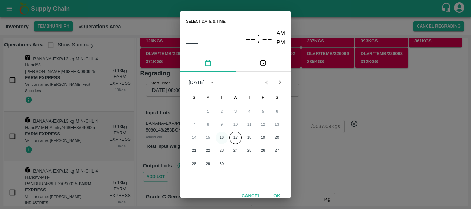
click at [224, 133] on button "16" at bounding box center [222, 138] width 12 height 12
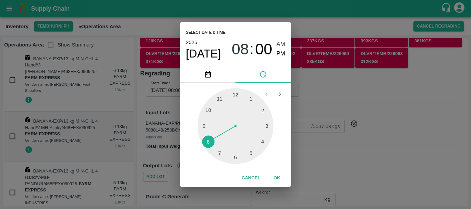
click at [222, 97] on div at bounding box center [236, 126] width 76 height 76
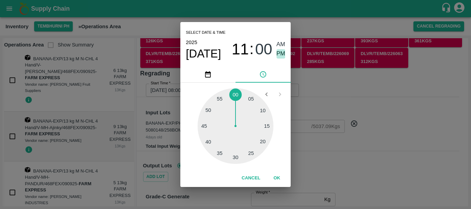
click at [277, 52] on span "PM" at bounding box center [281, 53] width 9 height 9
type input "[DATE] 11:00 PM"
click at [302, 88] on div "Select date & time [DATE] 11 : 00 AM PM 05 10 15 20 25 30 35 40 45 50 55 00 Can…" at bounding box center [235, 104] width 471 height 209
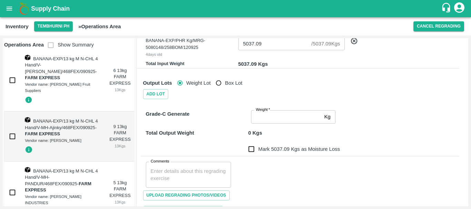
scroll to position [168, 0]
drag, startPoint x: 244, startPoint y: 137, endPoint x: 262, endPoint y: 118, distance: 25.9
click at [262, 118] on div "Grade-C Generate Weight   * Kg Weight Total Output Weight 0 Kgs Mark 5037.09 Kg…" at bounding box center [294, 155] width 330 height 125
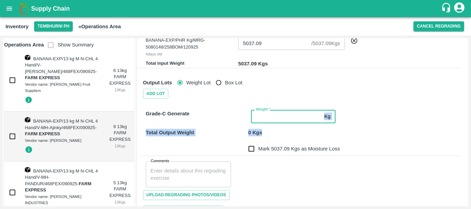
click at [262, 118] on input "Weight   *" at bounding box center [286, 116] width 70 height 13
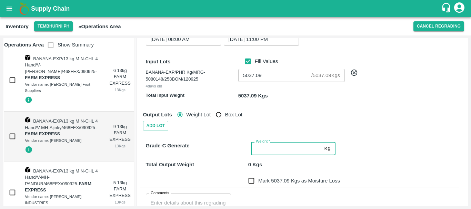
scroll to position [136, 0]
type input "5037.09"
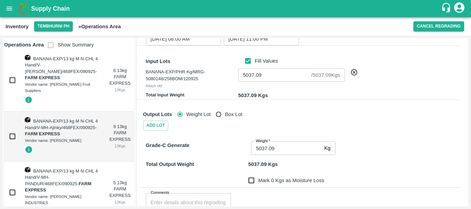
click at [214, 154] on div "Total Output Weight 5037.09 Kgs" at bounding box center [299, 160] width 322 height 16
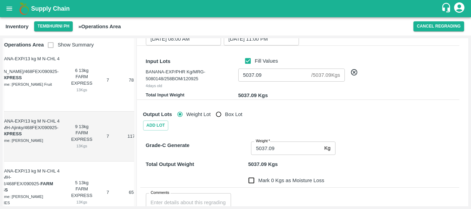
scroll to position [0, 52]
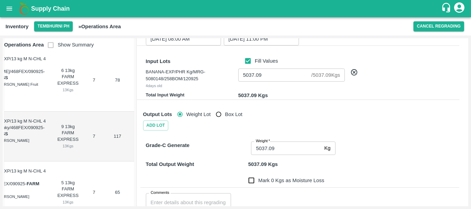
click at [226, 152] on div "Total Output Weight 5037.09 Kgs" at bounding box center [299, 160] width 322 height 16
click at [255, 178] on input "Mark 0 Kgs as Moisture Loss" at bounding box center [252, 181] width 14 height 14
checkbox input "true"
click at [232, 171] on div at bounding box center [194, 179] width 102 height 17
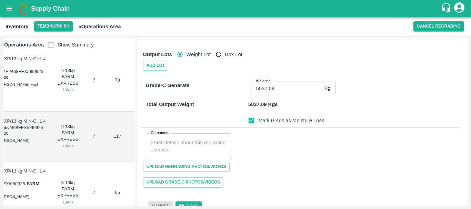
scroll to position [210, 0]
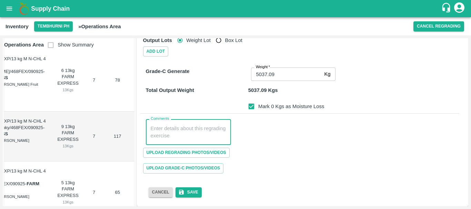
click at [170, 127] on textarea "Comments" at bounding box center [189, 132] width 76 height 14
paste textarea "PHR WT- [DATE] to [DATE], Dump"
type textarea "PHR WT- [DATE] to [DATE], Dump"
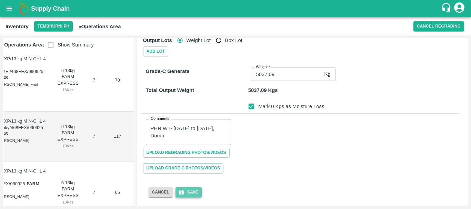
click at [187, 193] on button "Save" at bounding box center [189, 193] width 26 height 10
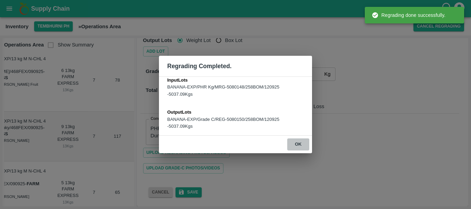
click at [300, 147] on button "ok" at bounding box center [298, 145] width 22 height 12
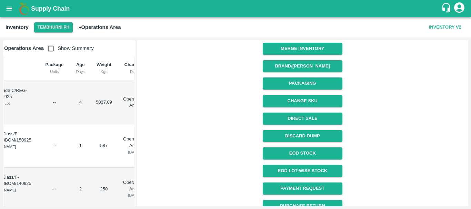
scroll to position [208, 0]
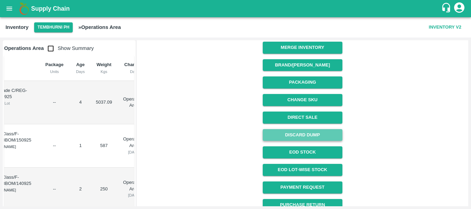
click at [293, 130] on button "Discard Dump" at bounding box center [303, 135] width 80 height 12
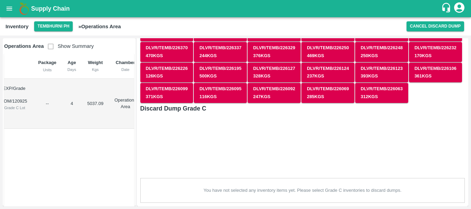
scroll to position [0, 0]
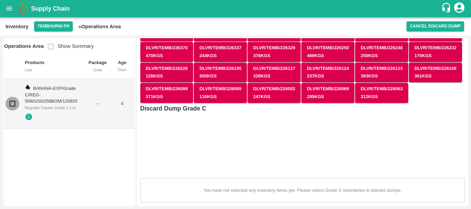
click at [13, 103] on input "checkbox" at bounding box center [13, 104] width 14 height 14
checkbox input "true"
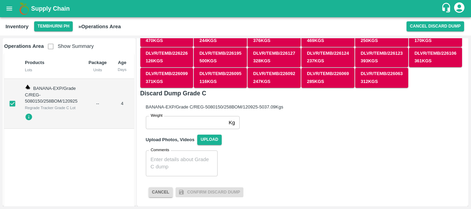
scroll to position [0, 60]
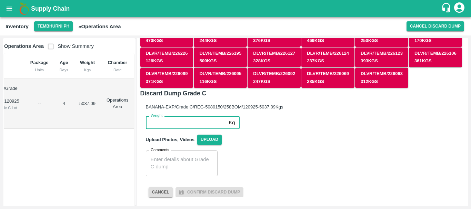
click at [184, 123] on input "Weight" at bounding box center [186, 122] width 80 height 13
type input "5037.09"
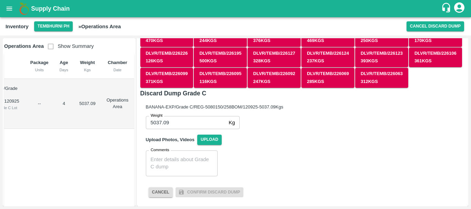
click at [186, 154] on div "x Comments" at bounding box center [182, 164] width 72 height 26
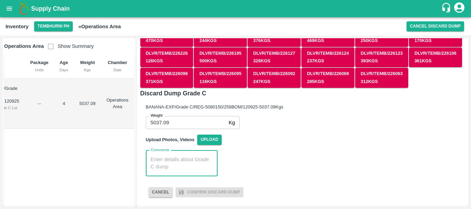
paste textarea "PHR WT- [DATE] to [DATE], Dump"
type textarea "PHR WT- [DATE] to [DATE], Dump"
click at [269, 162] on div "Comments PHR WT- [DATE] to [DATE], Dump x Comments" at bounding box center [299, 160] width 319 height 31
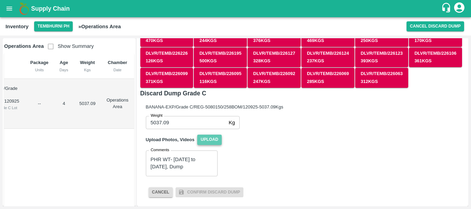
click at [211, 136] on span "Upload" at bounding box center [209, 140] width 24 height 10
click at [0, 0] on input "Upload" at bounding box center [0, 0] width 0 height 0
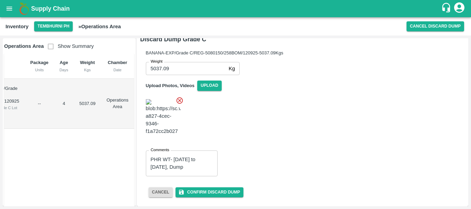
scroll to position [128, 0]
click at [214, 195] on button "Confirm Discard Dump" at bounding box center [210, 193] width 68 height 10
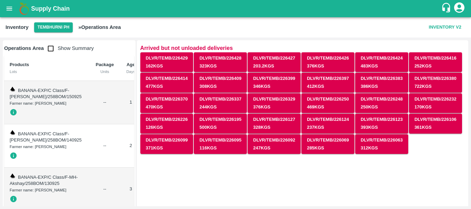
scroll to position [0, 0]
click at [52, 50] on input "checkbox" at bounding box center [51, 49] width 14 height 14
checkbox input "true"
